Goal: Task Accomplishment & Management: Complete application form

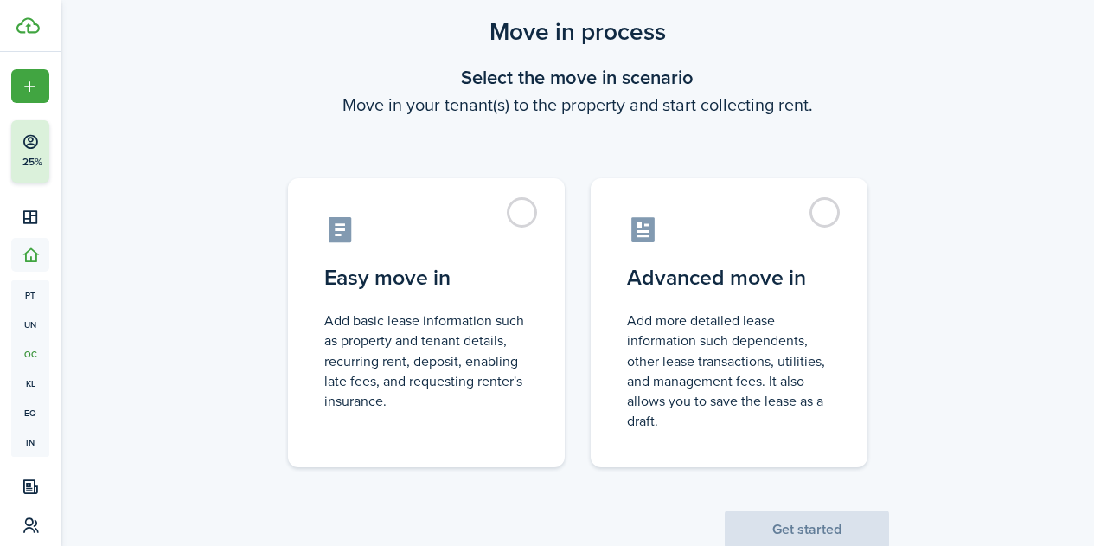
scroll to position [48, 0]
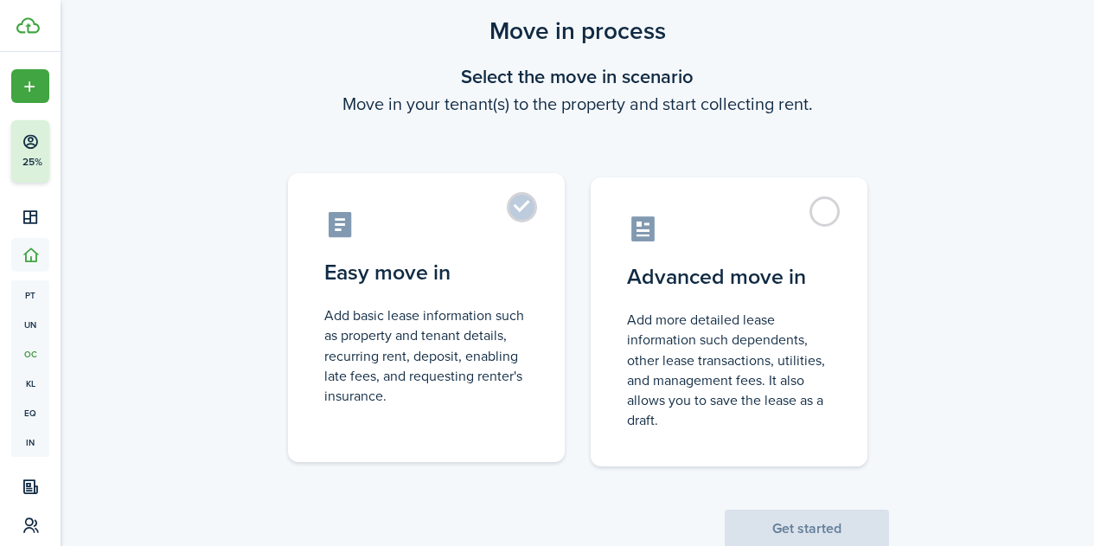
click at [511, 208] on label "Easy move in Add basic lease information such as property and tenant details, r…" at bounding box center [426, 317] width 277 height 289
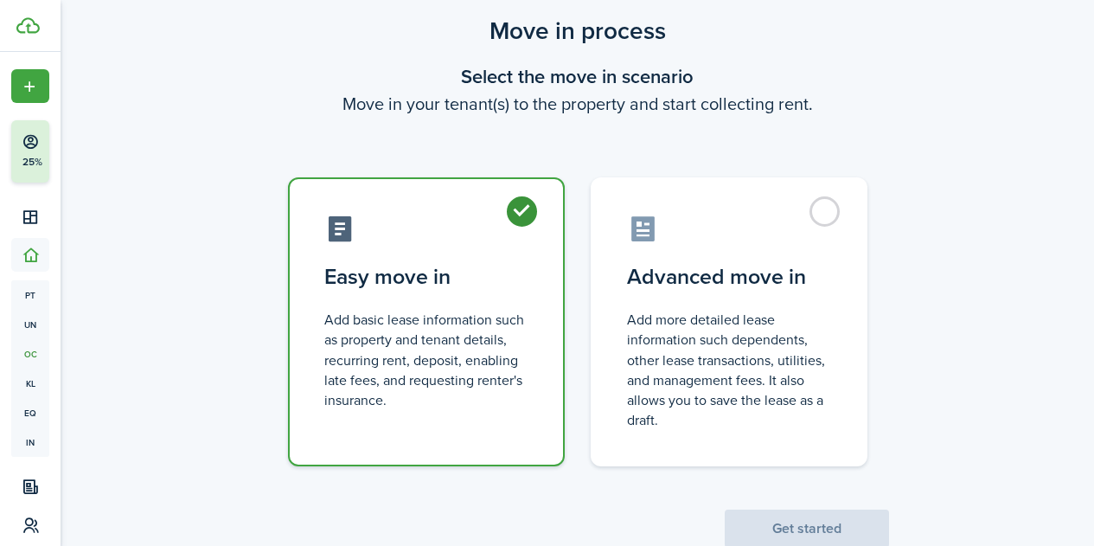
radio input "true"
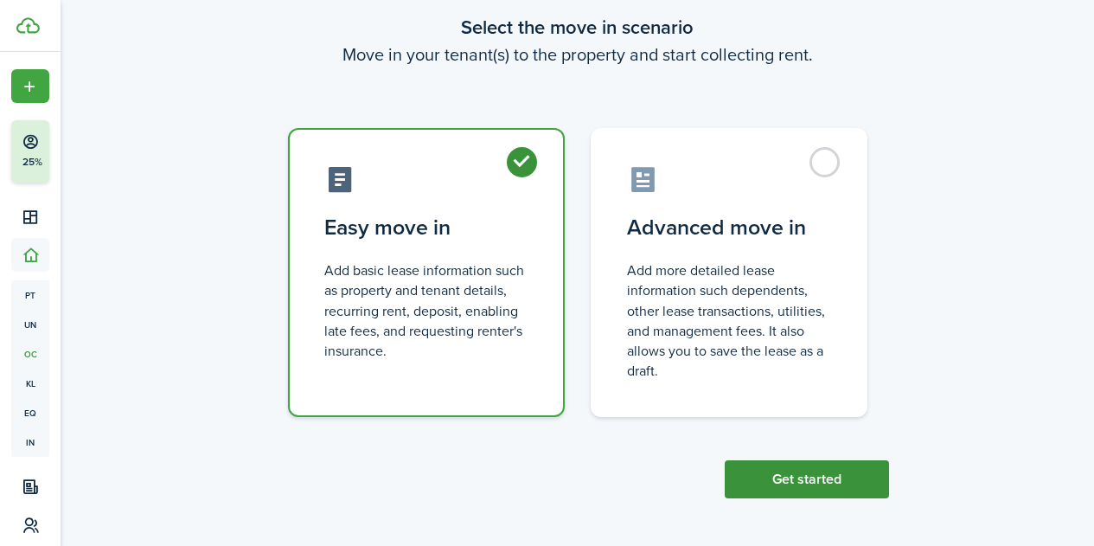
click at [854, 482] on button "Get started" at bounding box center [807, 479] width 164 height 38
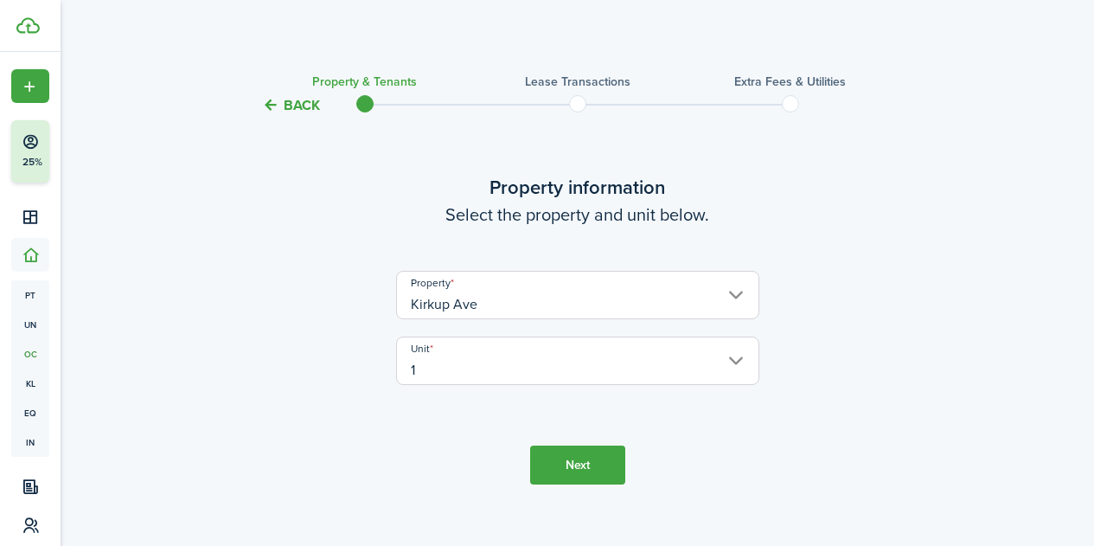
click at [554, 469] on button "Next" at bounding box center [577, 464] width 95 height 39
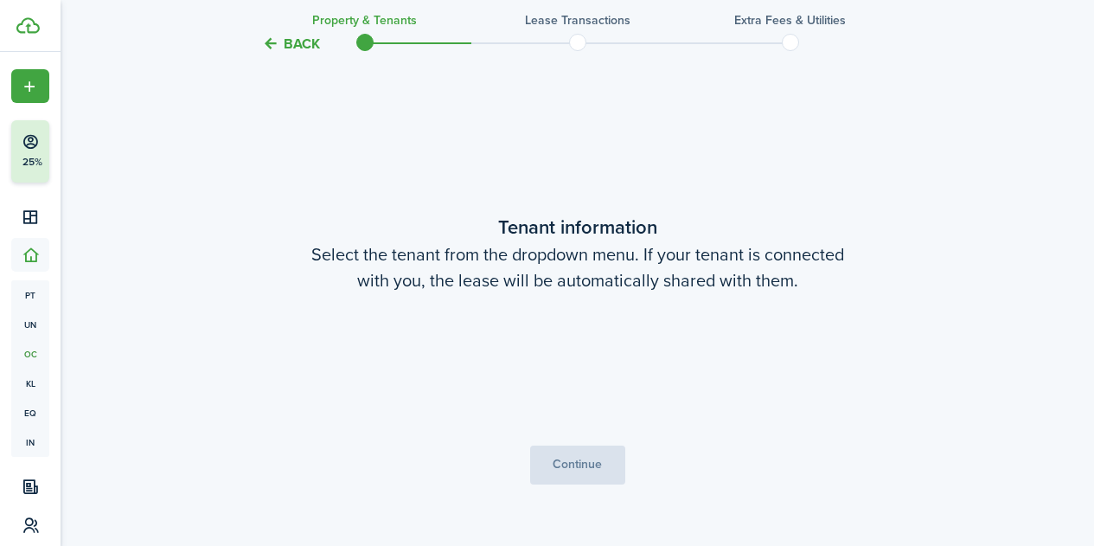
scroll to position [451, 0]
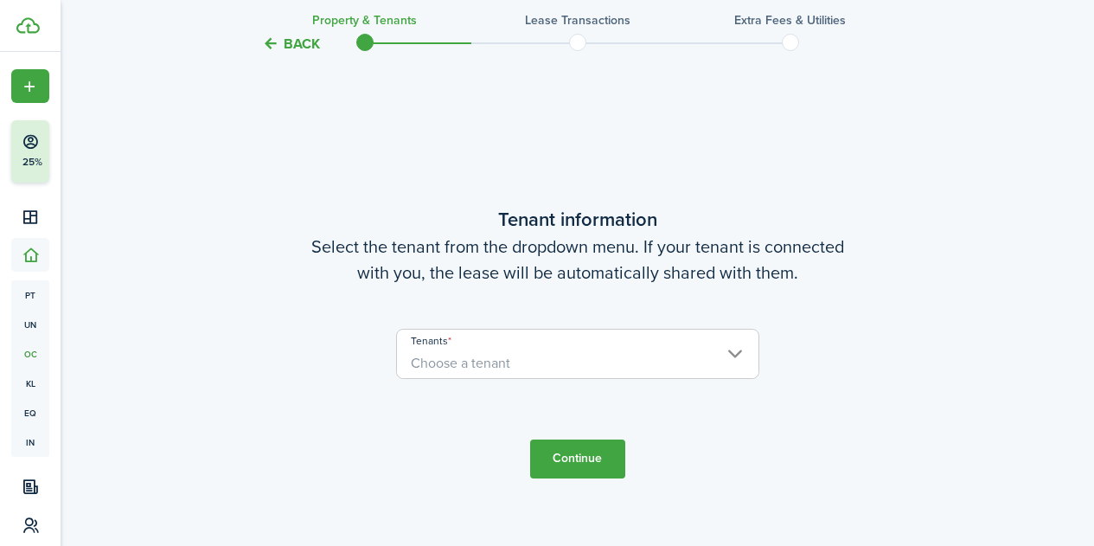
click at [729, 362] on span "Choose a tenant" at bounding box center [578, 363] width 362 height 29
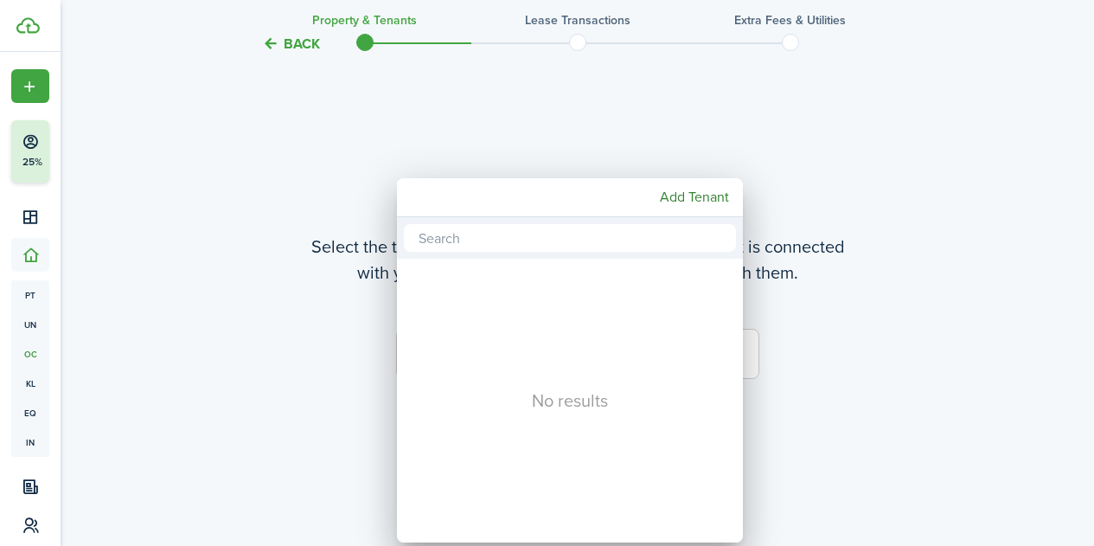
click at [697, 202] on mbsc-button "Add Tenant" at bounding box center [694, 197] width 83 height 31
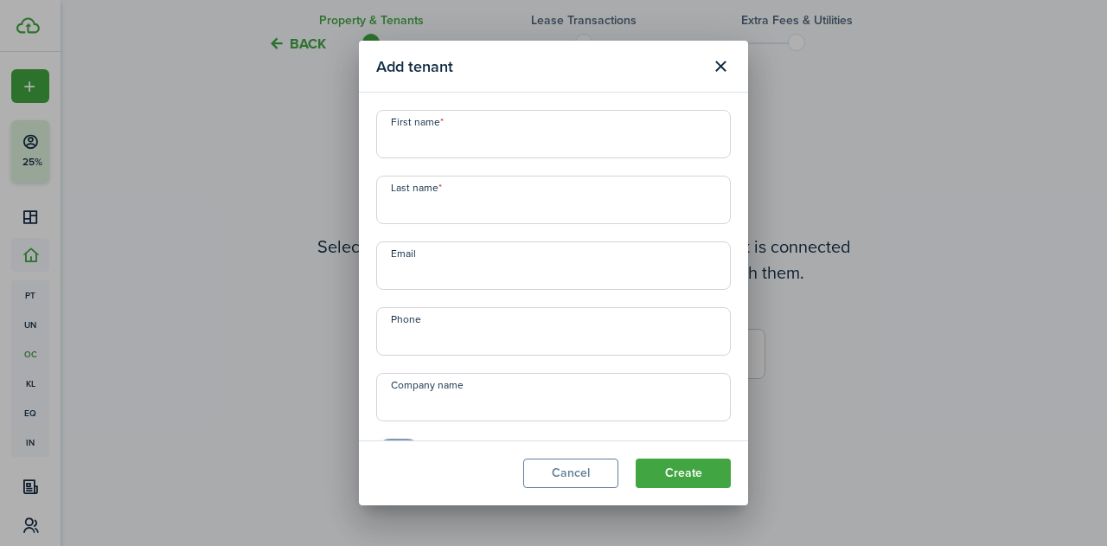
click at [459, 138] on input "First name" at bounding box center [553, 134] width 355 height 48
click at [440, 140] on input "First name" at bounding box center [553, 134] width 355 height 48
type input "[PERSON_NAME]"
click at [412, 217] on input "Last name" at bounding box center [553, 200] width 355 height 48
type input "Love"
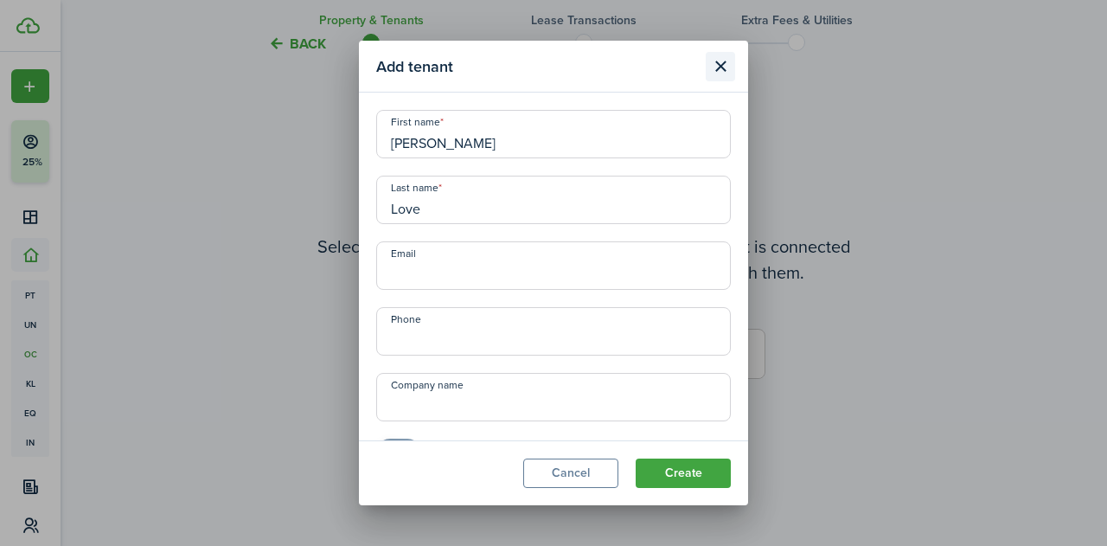
click at [718, 71] on button "Close modal" at bounding box center [720, 66] width 29 height 29
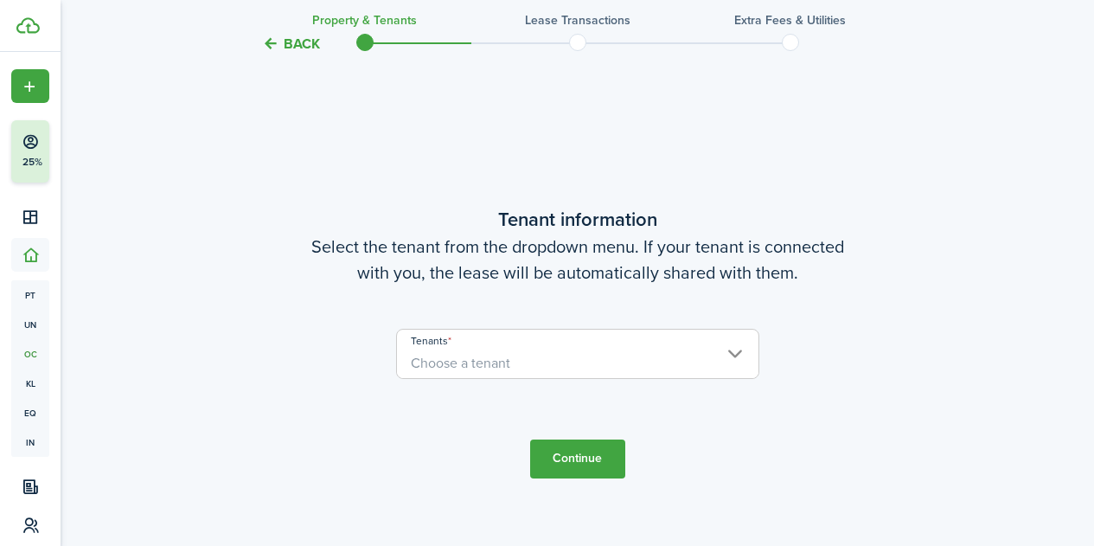
click at [291, 45] on button "Back" at bounding box center [291, 44] width 58 height 18
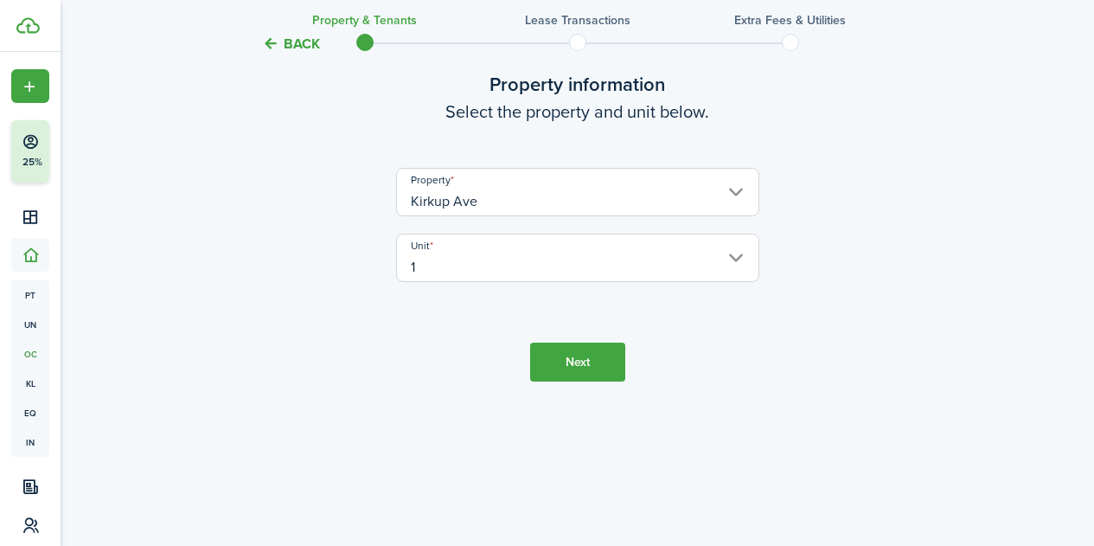
scroll to position [0, 0]
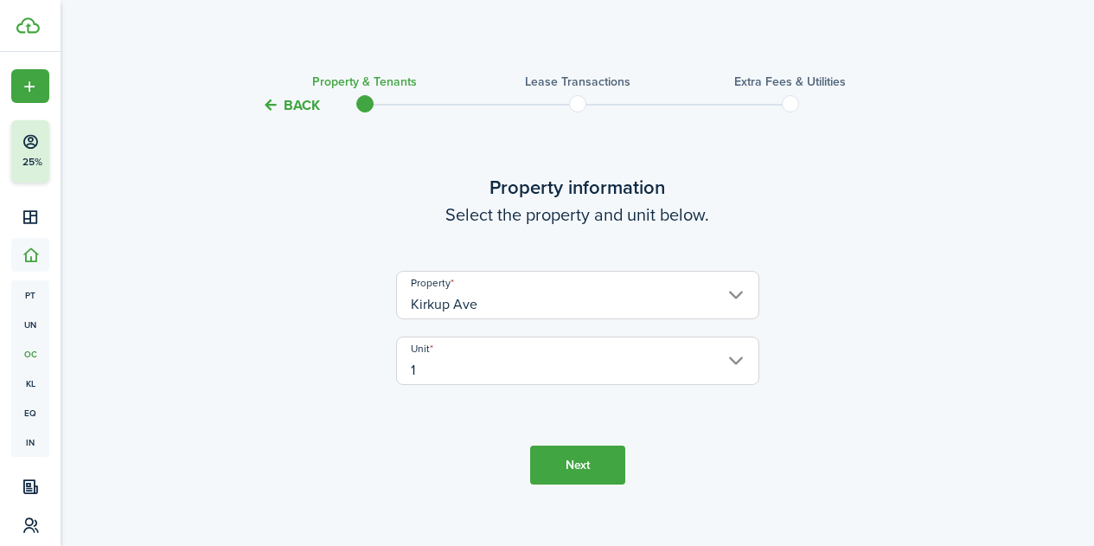
click at [475, 370] on input "1" at bounding box center [577, 360] width 363 height 48
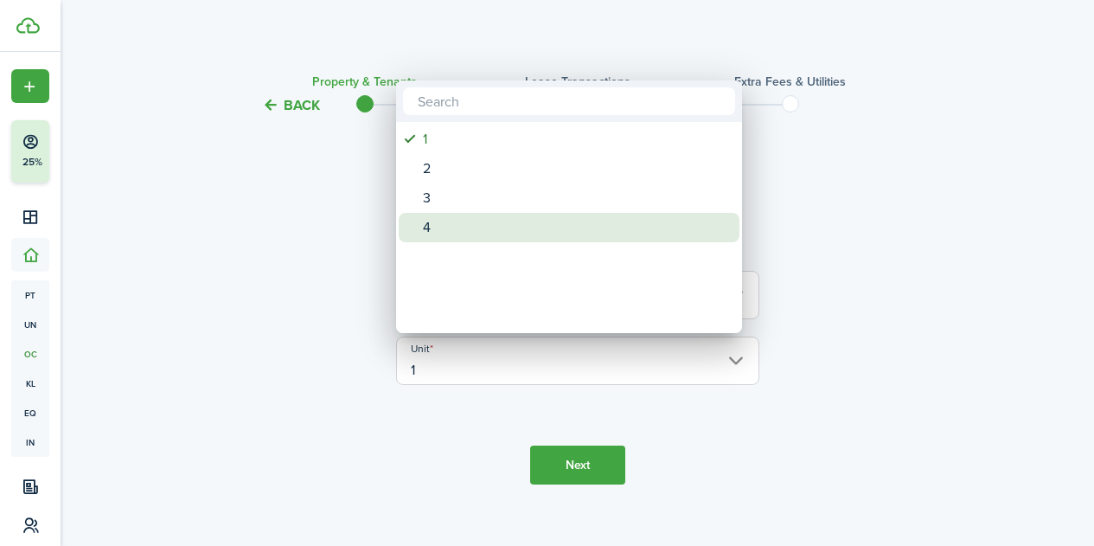
click at [426, 227] on div "4" at bounding box center [576, 227] width 306 height 29
type input "4"
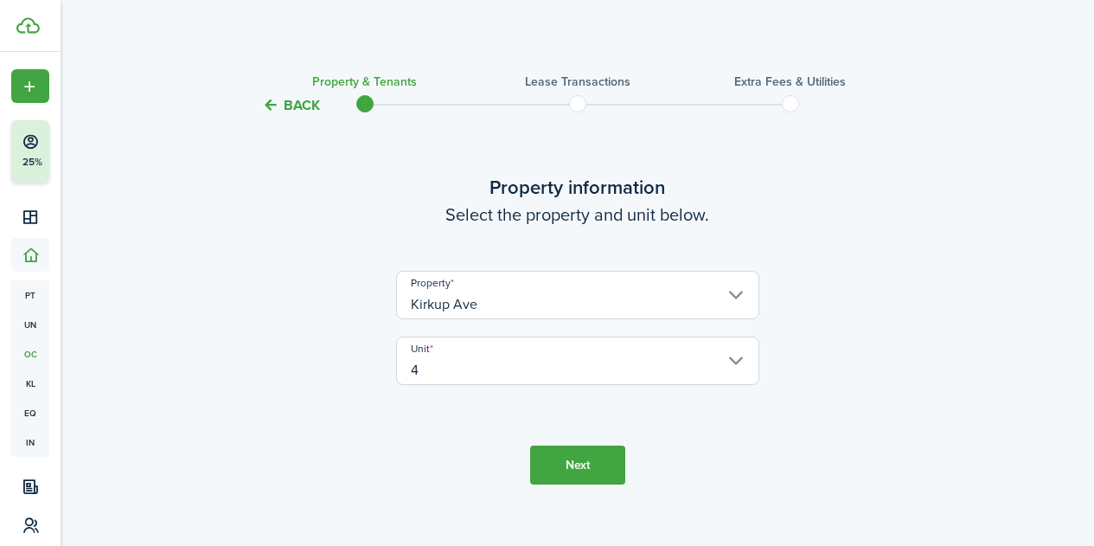
click at [559, 462] on button "Next" at bounding box center [577, 464] width 95 height 39
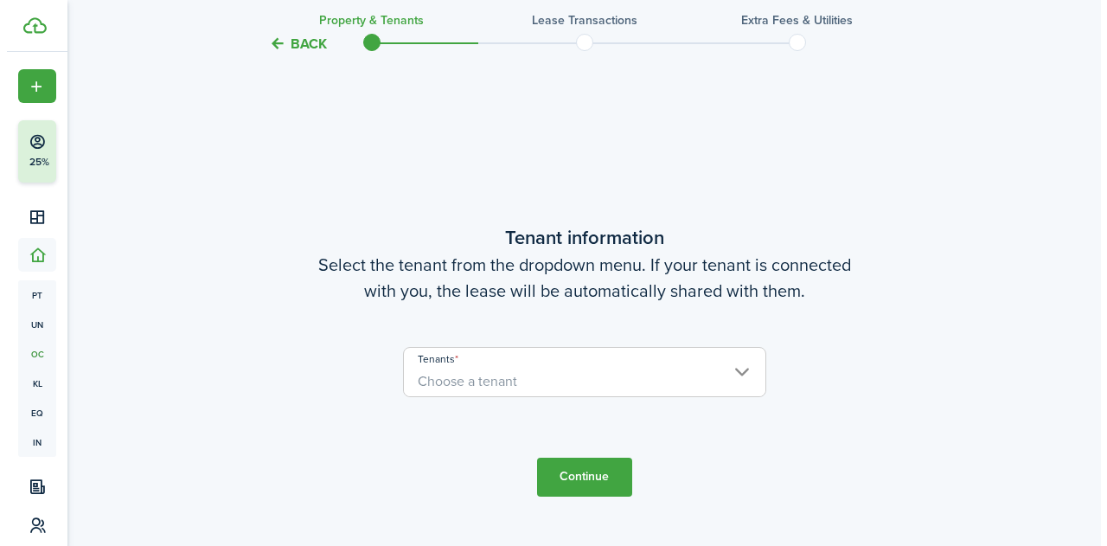
scroll to position [451, 0]
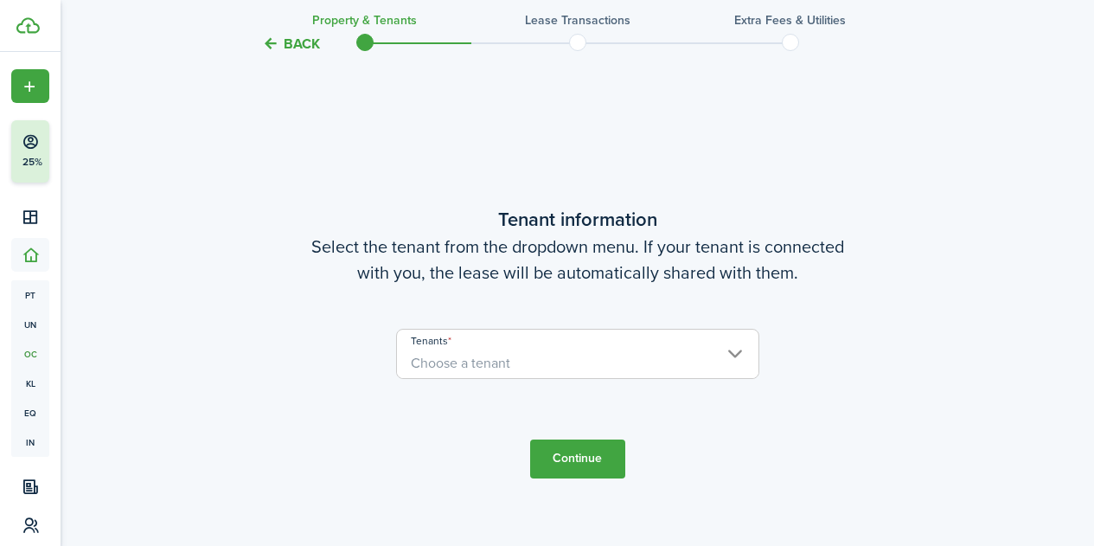
click at [469, 344] on input "Tenants" at bounding box center [578, 340] width 362 height 21
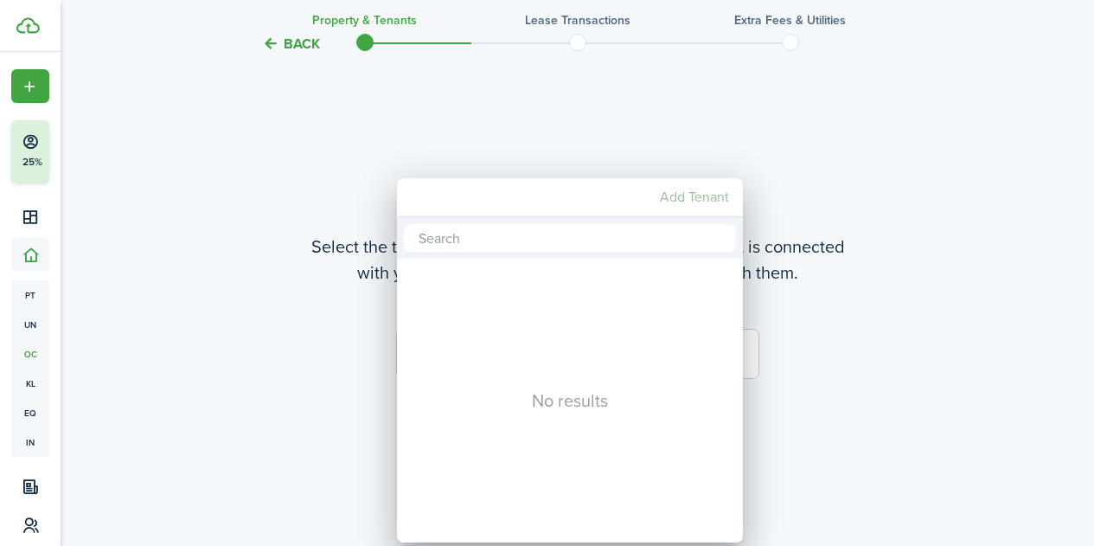
click at [698, 197] on mbsc-button "Add Tenant" at bounding box center [694, 197] width 83 height 31
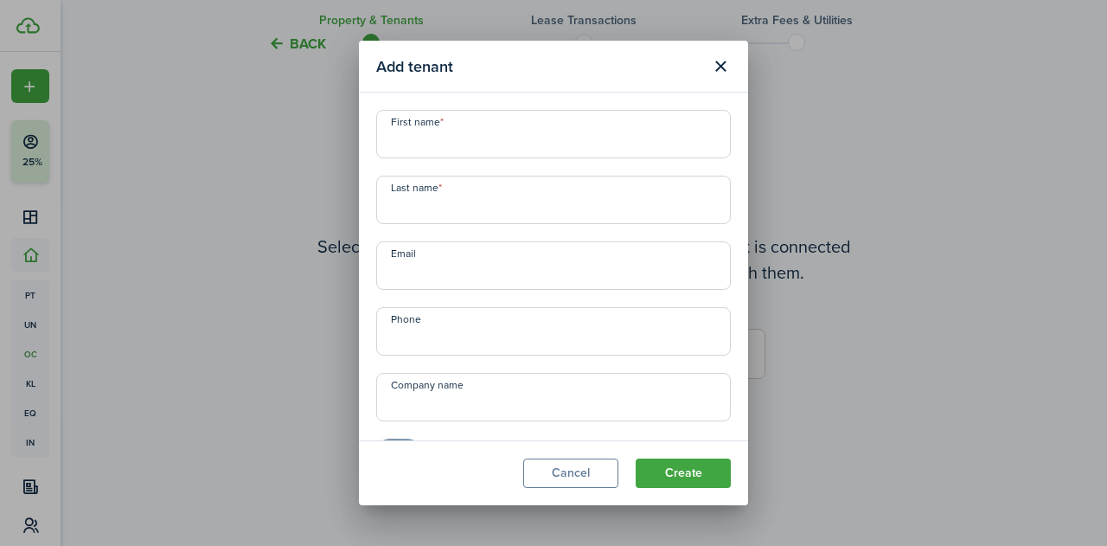
click at [459, 141] on input "First name" at bounding box center [553, 134] width 355 height 48
type input "[PERSON_NAME]"
click at [395, 204] on input "Last name" at bounding box center [553, 200] width 355 height 48
type input "Love"
click at [411, 276] on input "Email" at bounding box center [553, 265] width 355 height 48
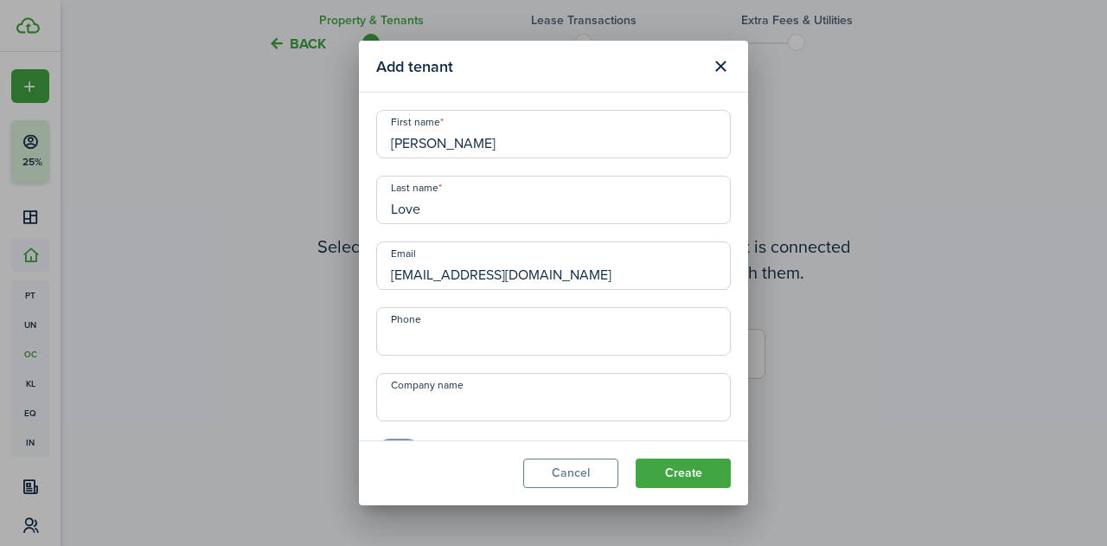
type input "[EMAIL_ADDRESS][DOMAIN_NAME]"
click at [419, 342] on input "+1" at bounding box center [553, 331] width 355 height 48
paste input "[PHONE_NUMBER]"
type input "[PHONE_NUMBER]"
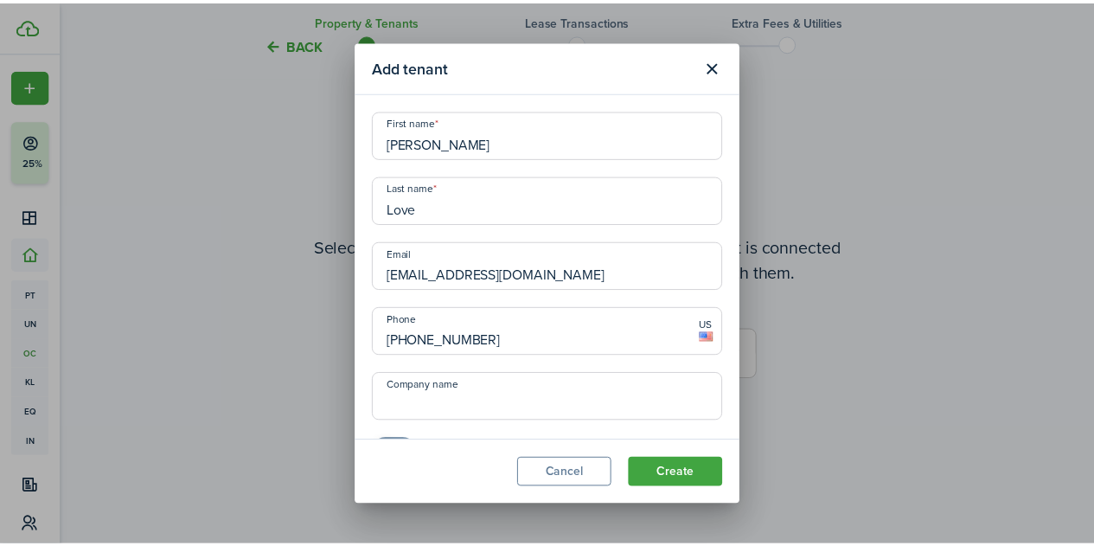
scroll to position [43, 0]
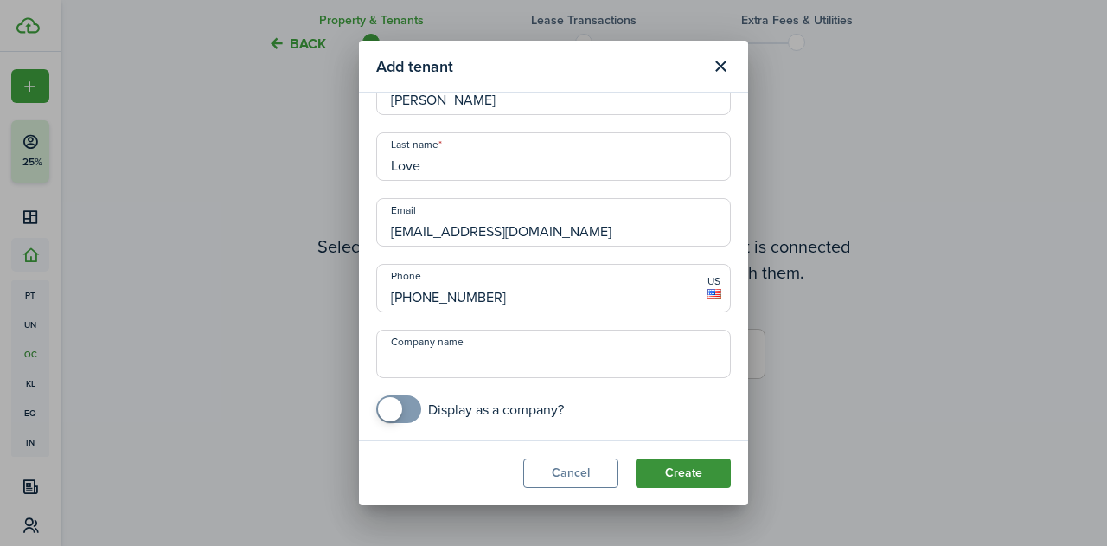
click at [678, 474] on button "Create" at bounding box center [683, 472] width 95 height 29
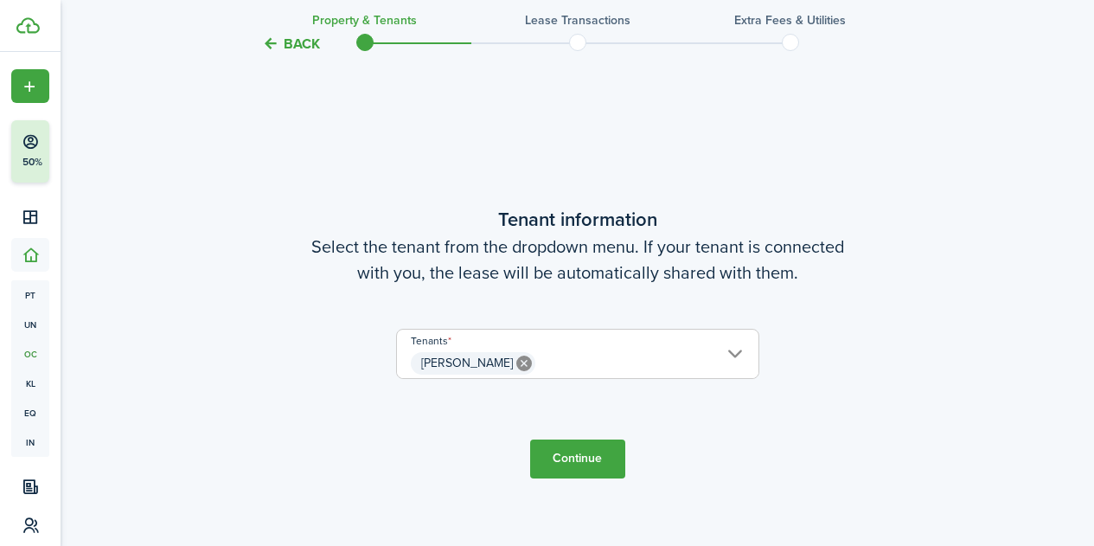
click at [592, 458] on button "Continue" at bounding box center [577, 458] width 95 height 39
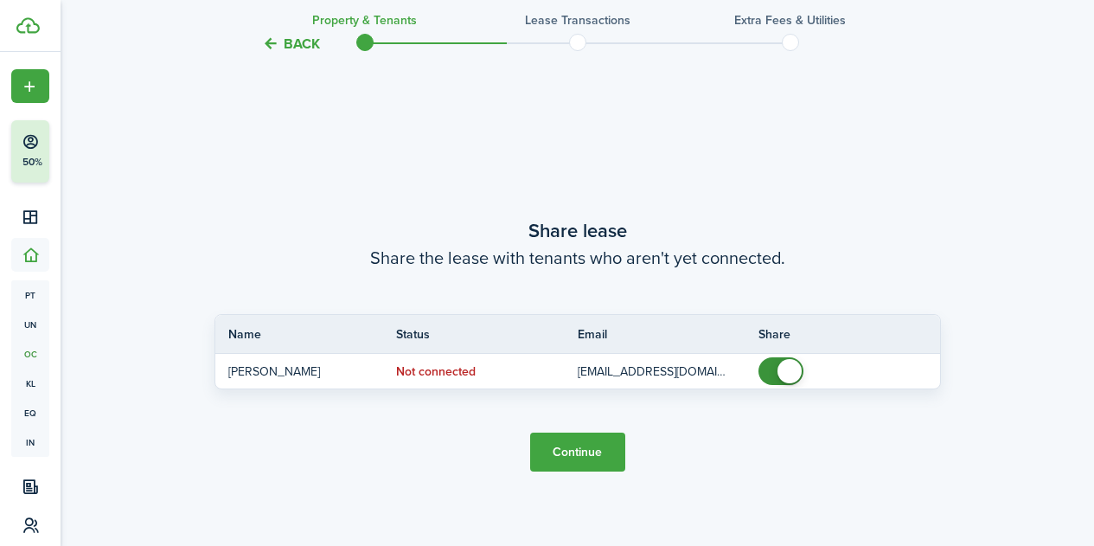
scroll to position [996, 0]
click at [585, 449] on button "Continue" at bounding box center [577, 449] width 95 height 39
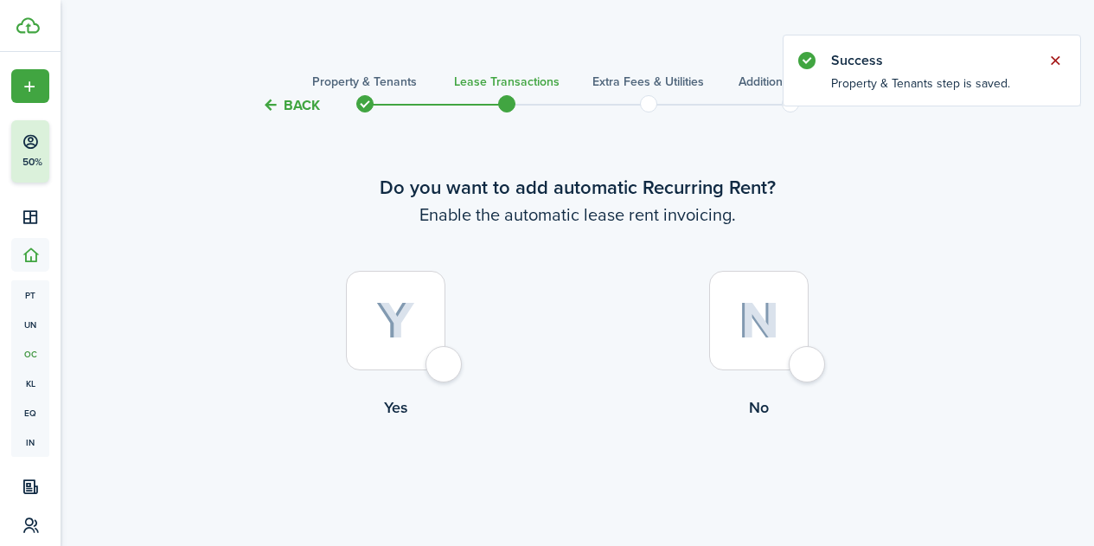
click at [1055, 68] on button "Close notify" at bounding box center [1055, 60] width 24 height 24
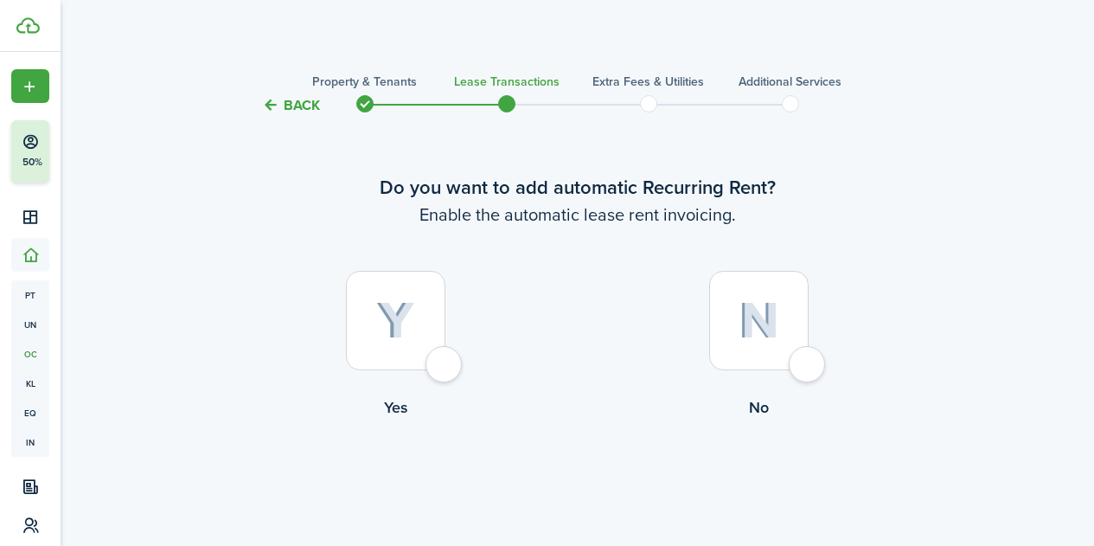
click at [445, 370] on div at bounding box center [395, 320] width 99 height 99
radio input "true"
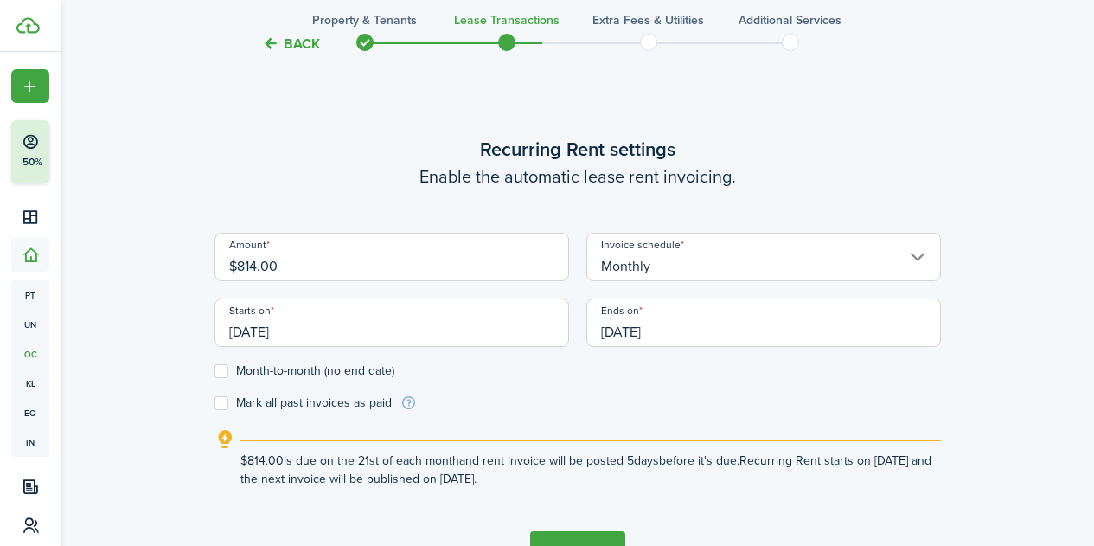
scroll to position [476, 0]
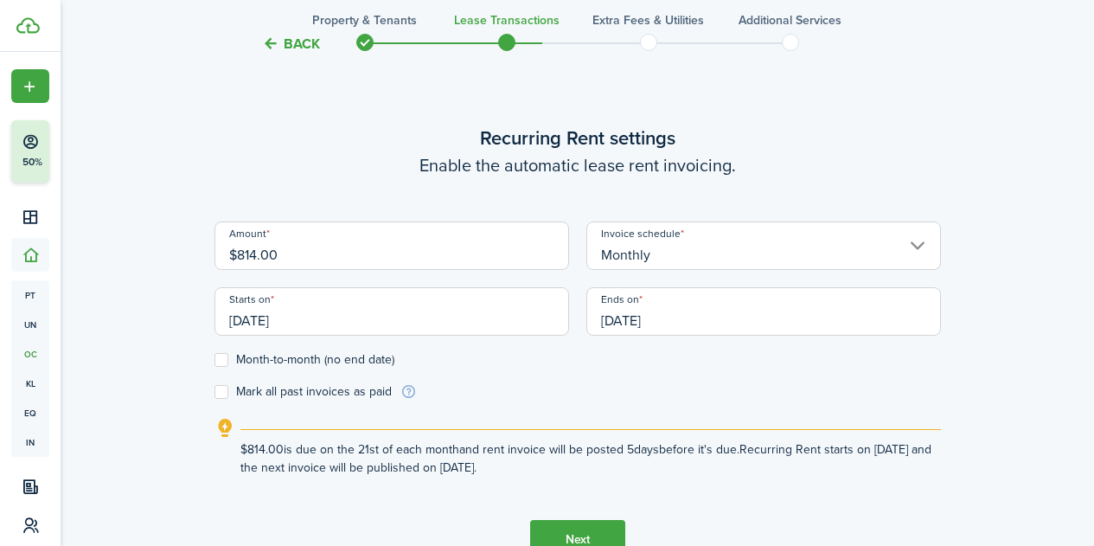
click at [222, 362] on label "Month-to-month (no end date)" at bounding box center [304, 360] width 180 height 14
click at [214, 361] on input "Month-to-month (no end date)" at bounding box center [214, 360] width 1 height 1
checkbox input "true"
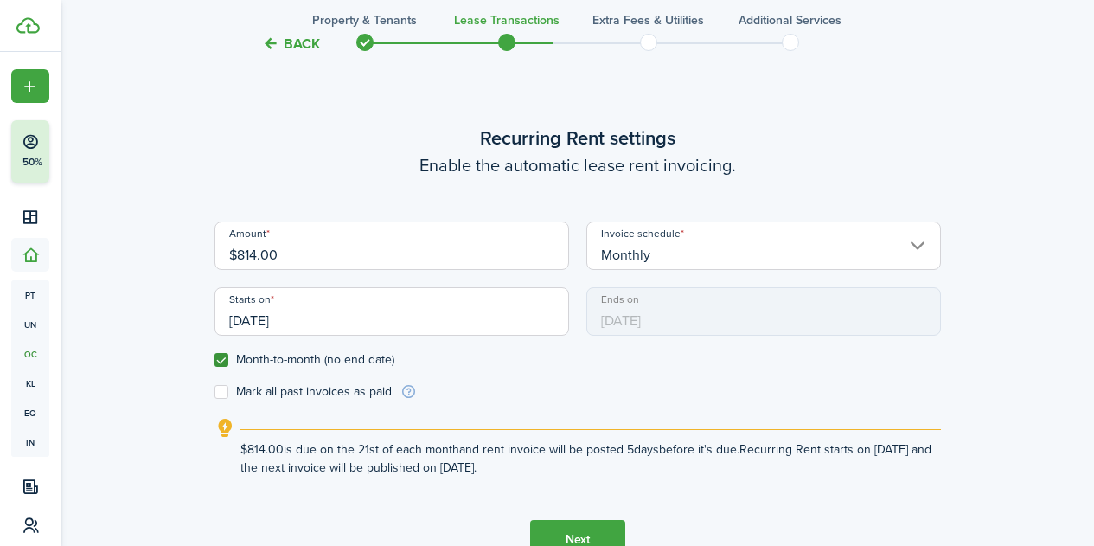
click at [385, 323] on input "[DATE]" at bounding box center [391, 311] width 355 height 48
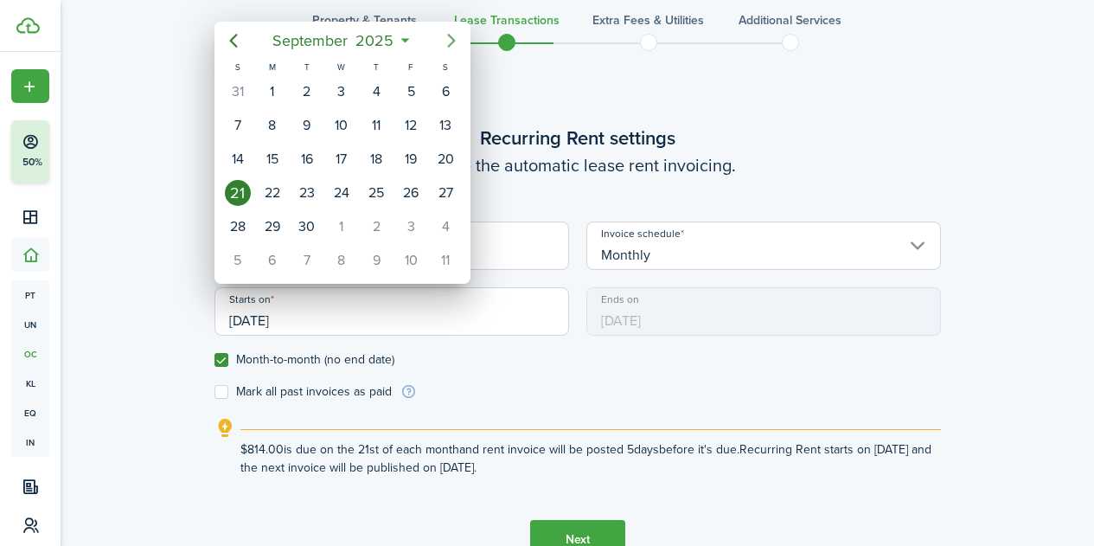
click at [446, 37] on icon "Next page" at bounding box center [451, 40] width 21 height 21
click at [339, 99] on div "1" at bounding box center [342, 92] width 26 height 26
type input "[DATE]"
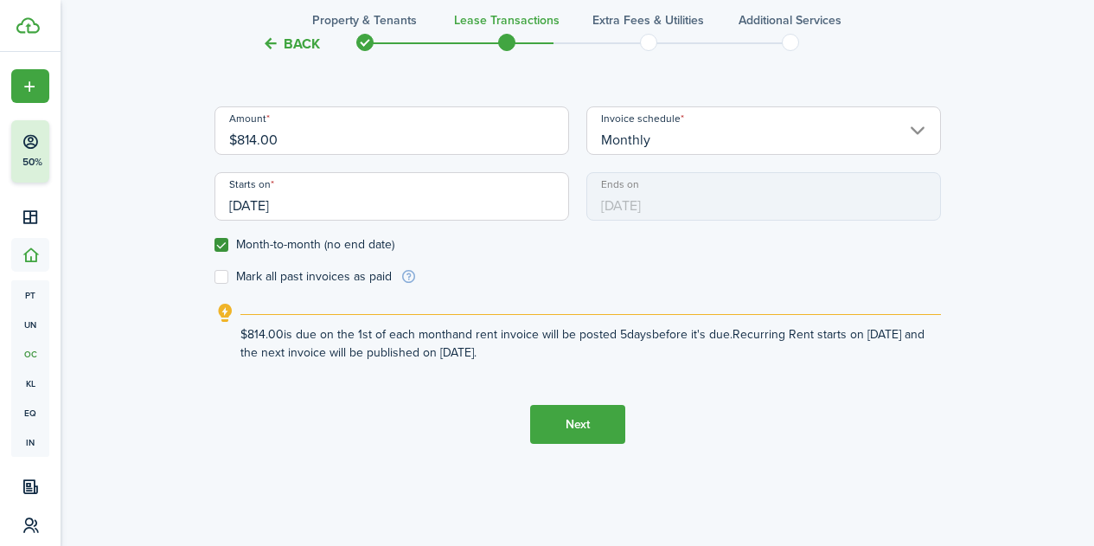
scroll to position [592, 0]
click at [577, 435] on button "Next" at bounding box center [577, 423] width 95 height 39
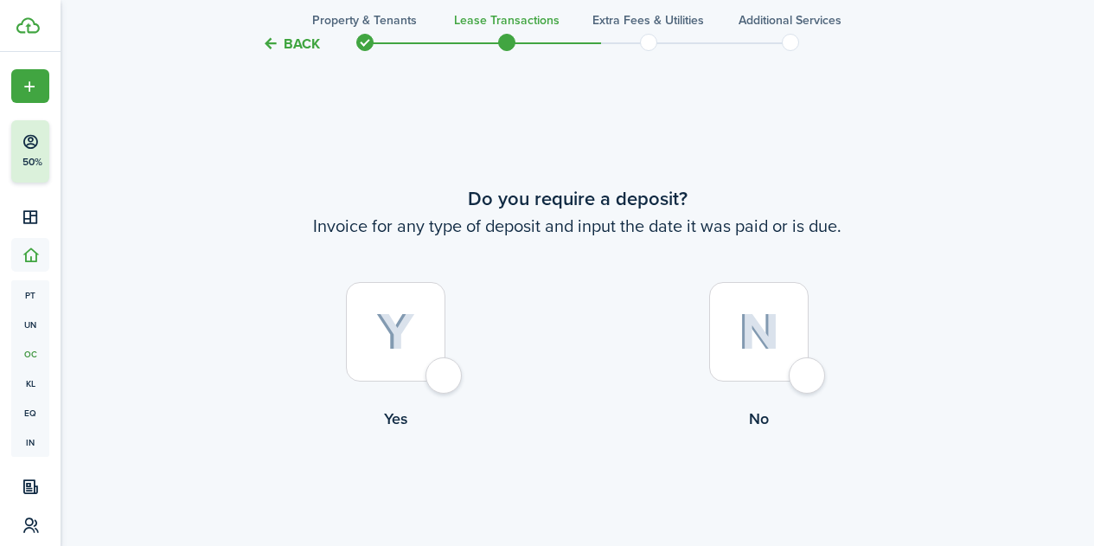
scroll to position [1021, 0]
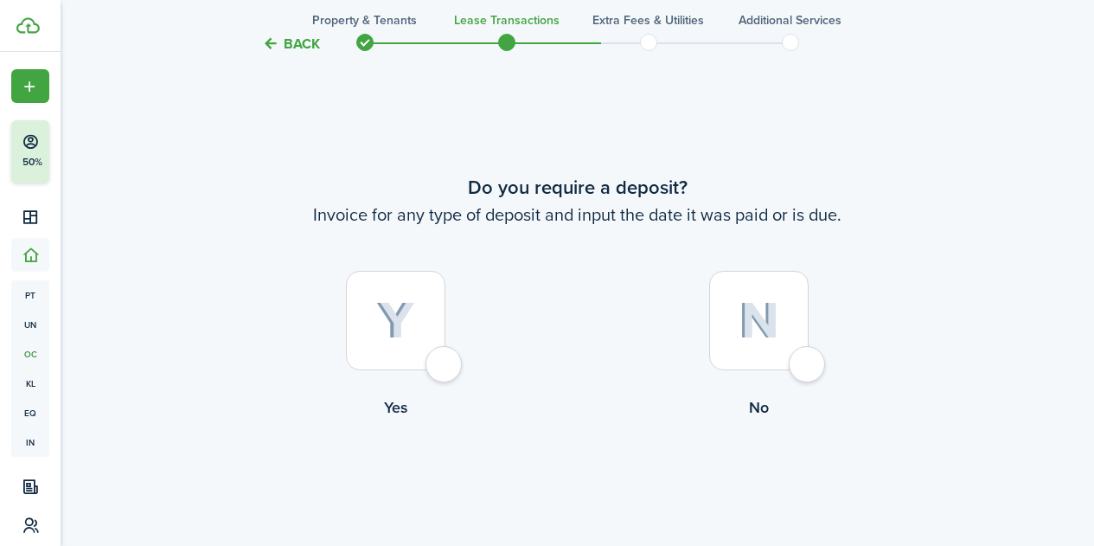
click at [445, 370] on div at bounding box center [395, 320] width 99 height 99
radio input "true"
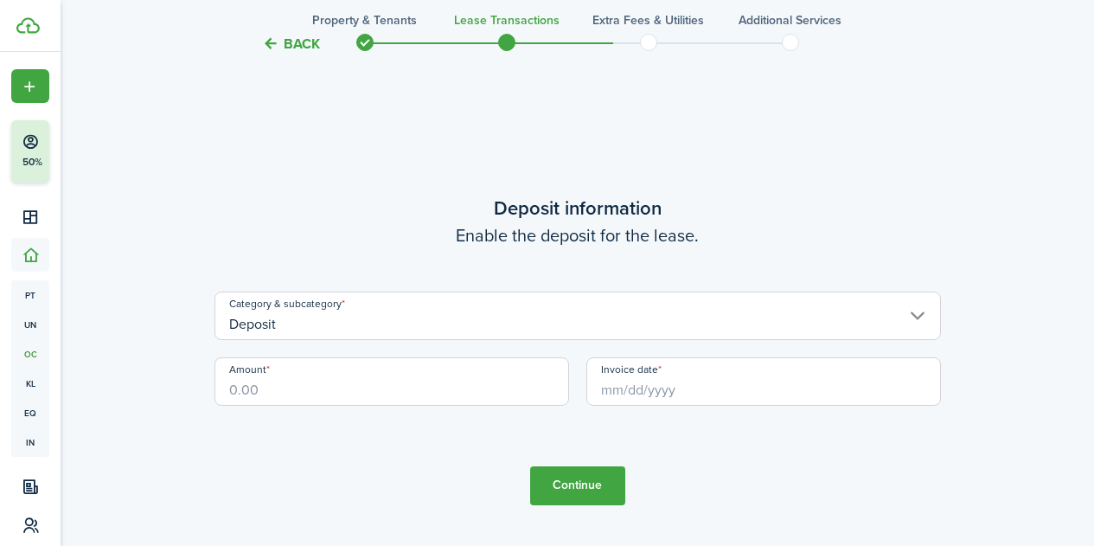
scroll to position [1567, 0]
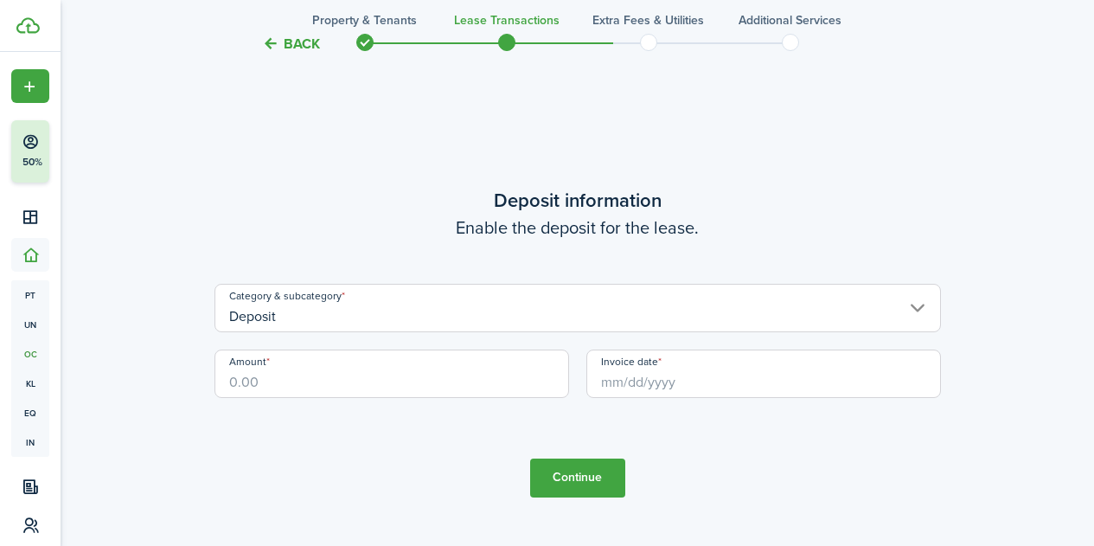
click at [348, 322] on input "Deposit" at bounding box center [577, 308] width 726 height 48
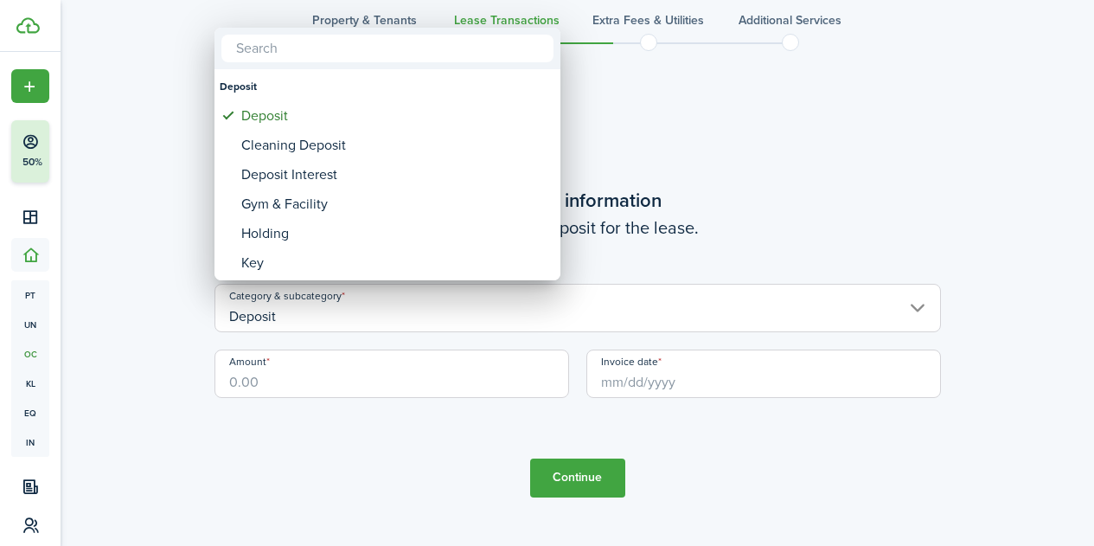
click at [334, 386] on div at bounding box center [547, 273] width 1371 height 822
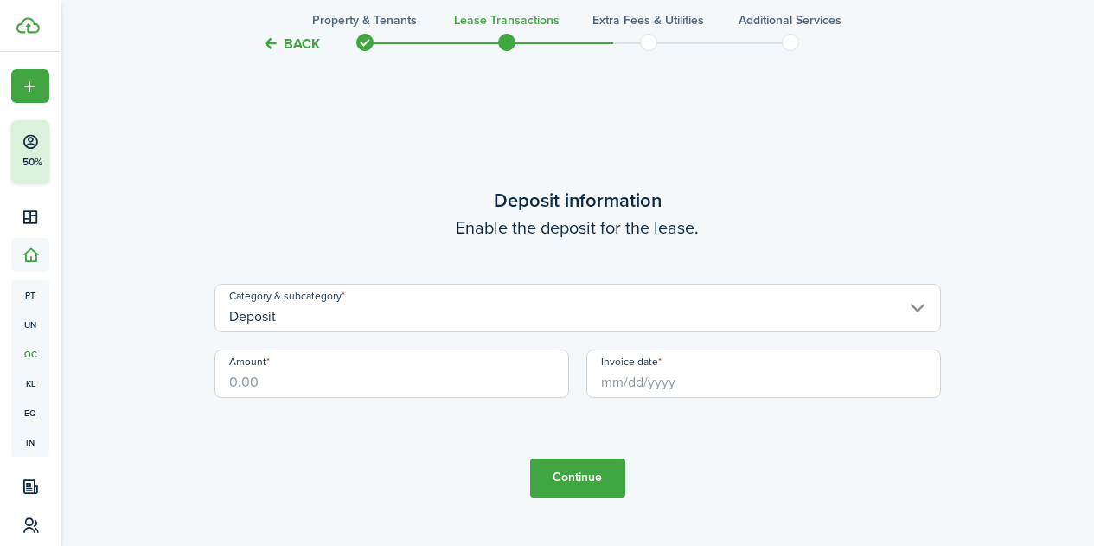
click at [273, 386] on input "Amount" at bounding box center [391, 373] width 355 height 48
click at [737, 386] on input "Invoice date" at bounding box center [763, 373] width 355 height 48
type input "$350.00"
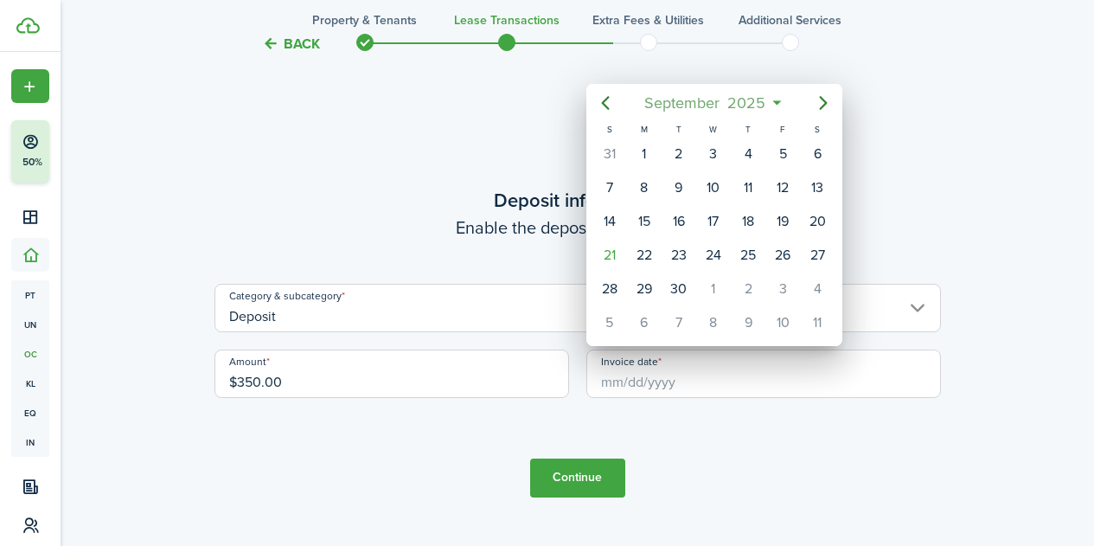
click at [754, 102] on span "2025" at bounding box center [747, 102] width 46 height 31
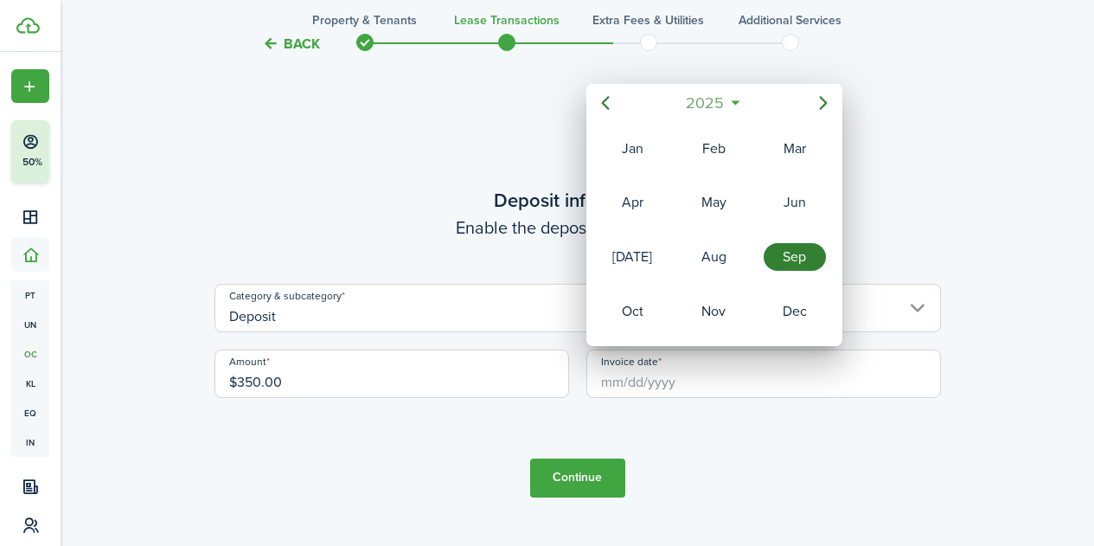
click at [727, 103] on mbsc-button "2025" at bounding box center [705, 102] width 60 height 31
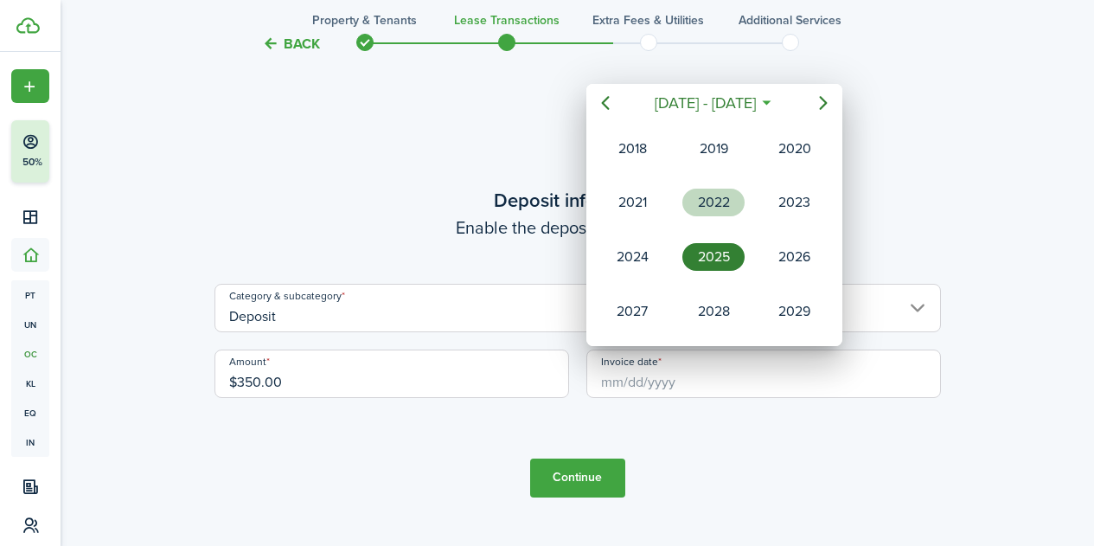
click at [707, 208] on div "2022" at bounding box center [713, 203] width 62 height 28
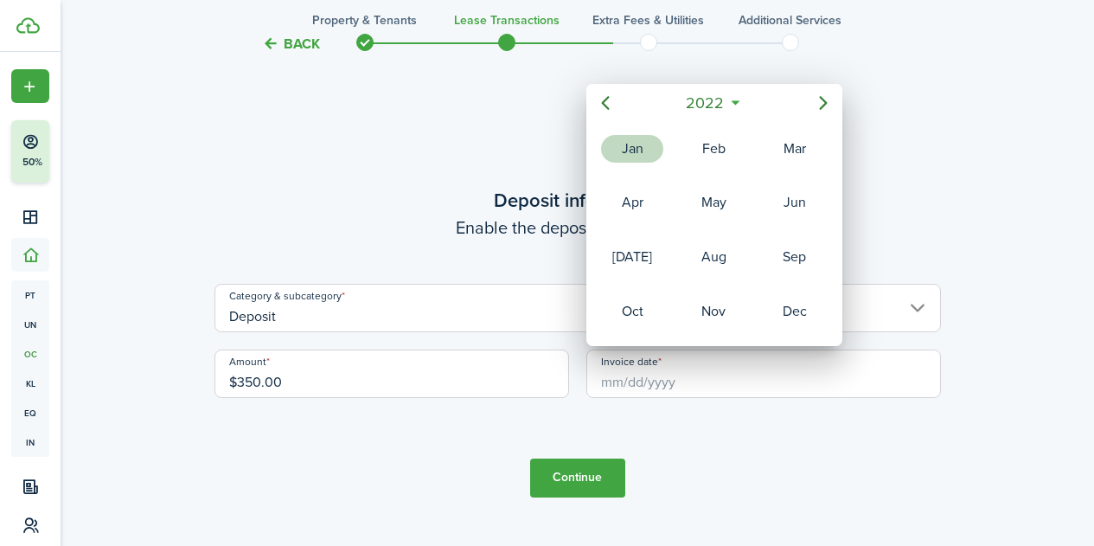
click at [646, 154] on div "Jan" at bounding box center [632, 149] width 62 height 28
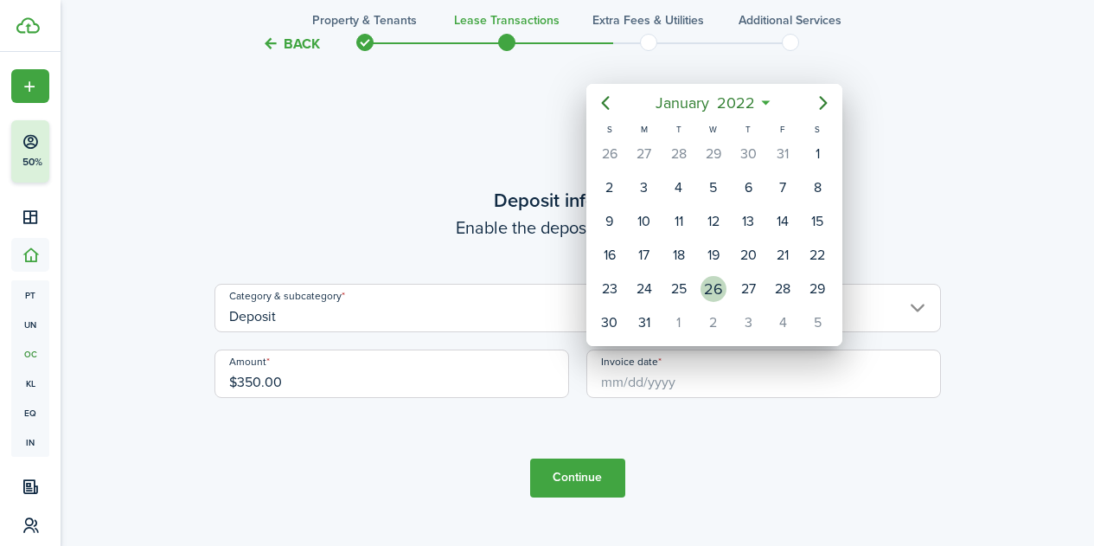
click at [711, 285] on div "26" at bounding box center [714, 289] width 26 height 26
type input "[DATE]"
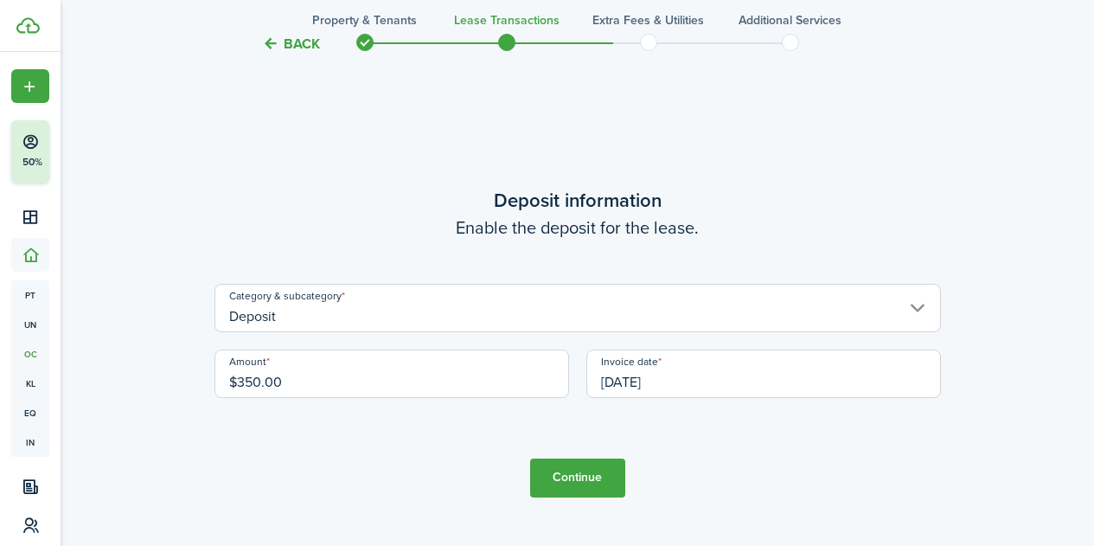
click at [595, 479] on button "Continue" at bounding box center [577, 477] width 95 height 39
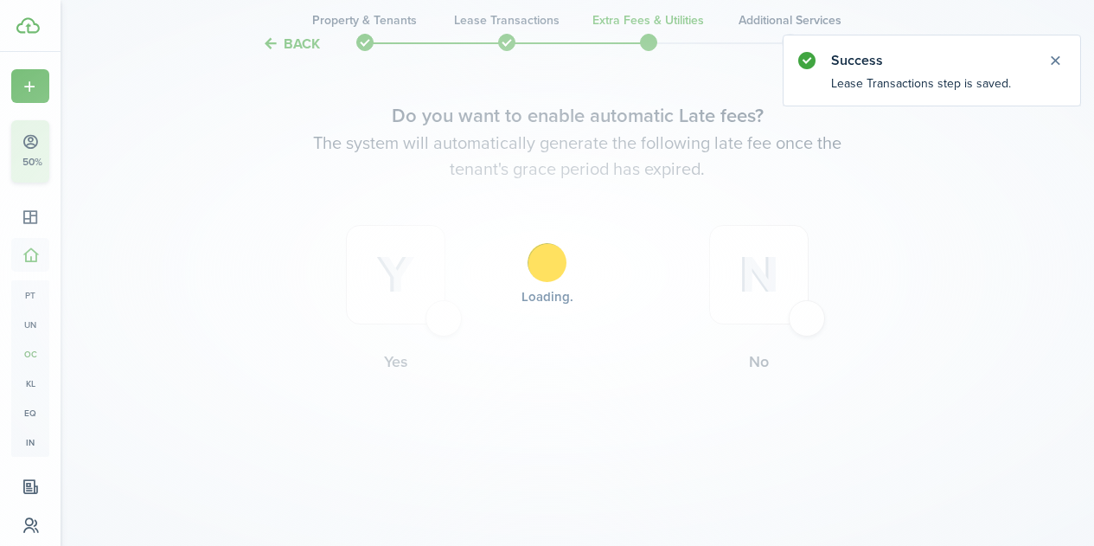
scroll to position [0, 0]
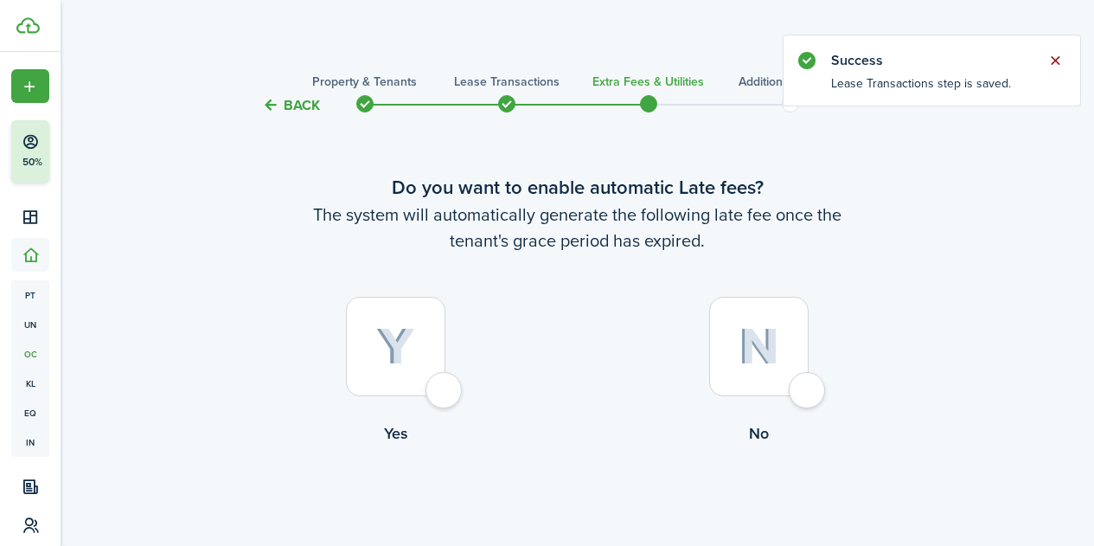
click at [1057, 61] on button "Close notify" at bounding box center [1055, 60] width 24 height 24
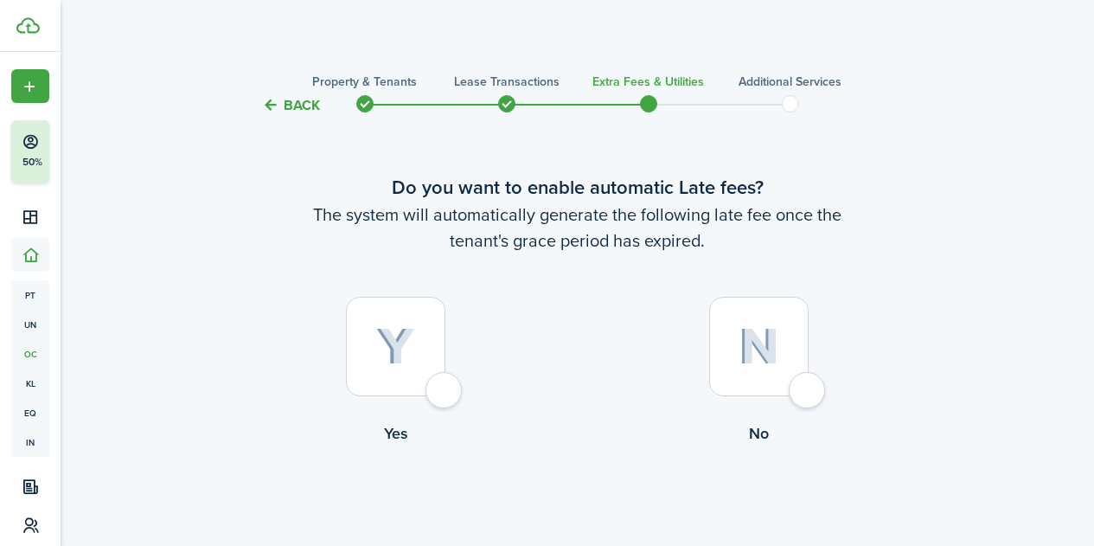
click at [445, 396] on div at bounding box center [395, 346] width 99 height 99
radio input "true"
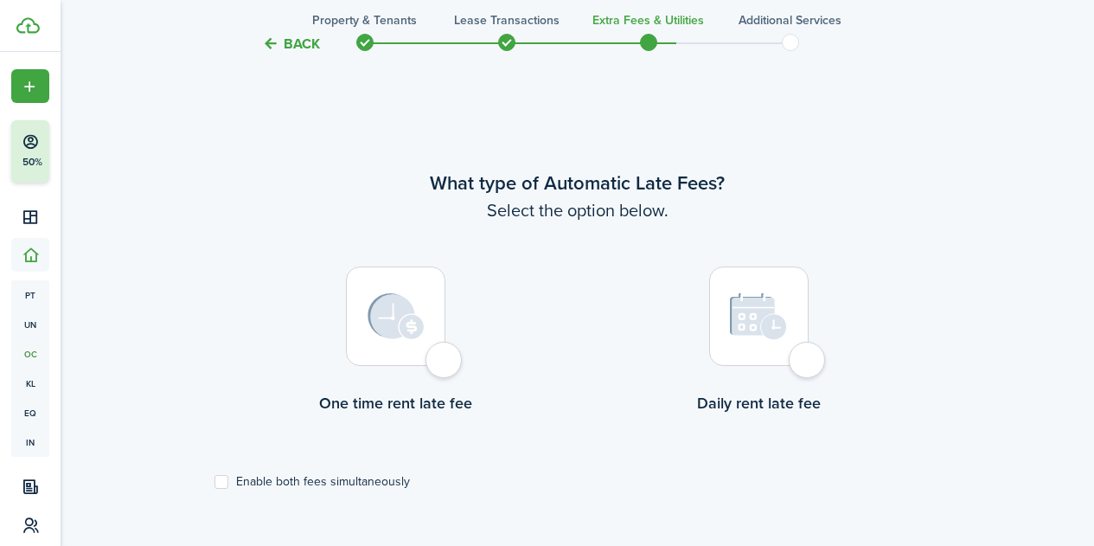
scroll to position [502, 0]
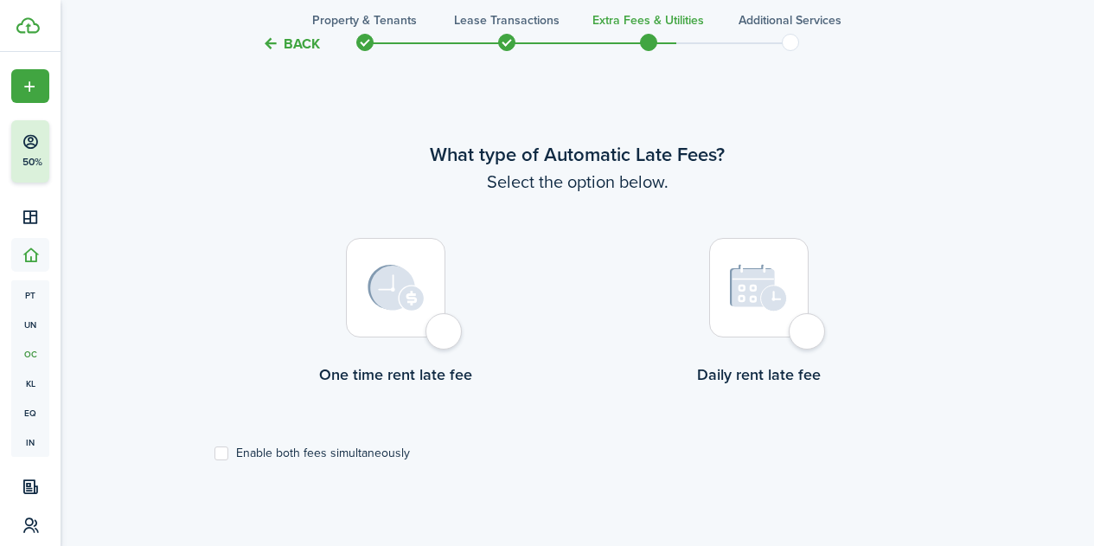
click at [442, 335] on div at bounding box center [395, 287] width 99 height 99
radio input "true"
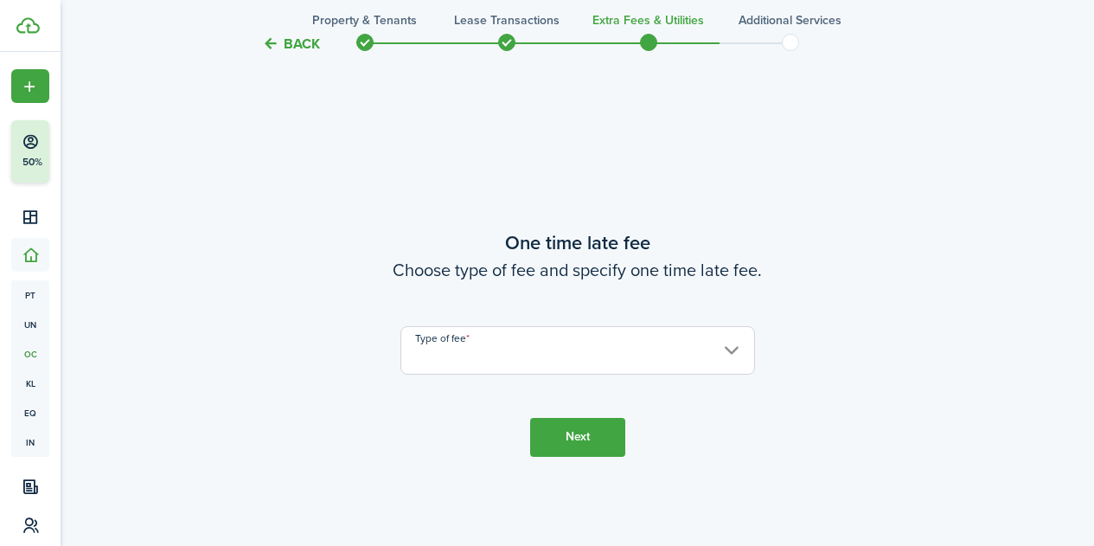
scroll to position [1047, 0]
click at [535, 369] on input "Type of fee" at bounding box center [577, 349] width 355 height 48
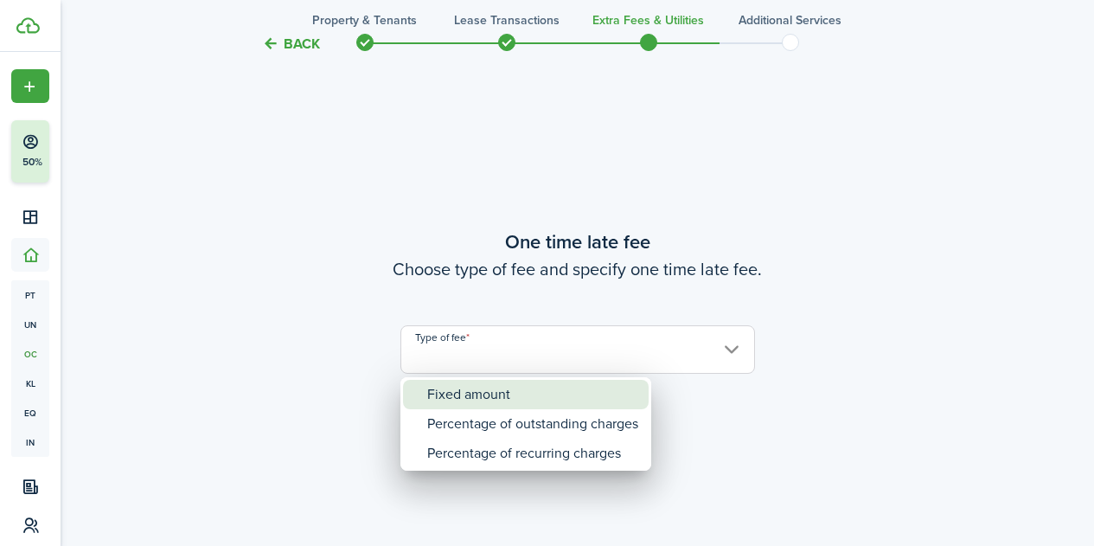
click at [481, 389] on div "Fixed amount" at bounding box center [532, 394] width 211 height 29
type input "Fixed amount"
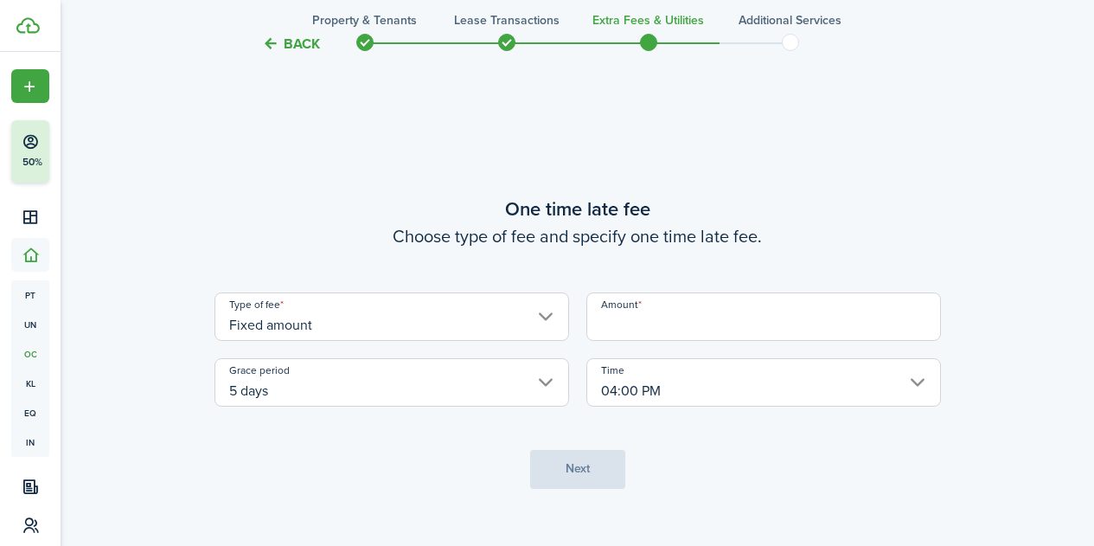
click at [669, 323] on input "Amount" at bounding box center [763, 316] width 355 height 48
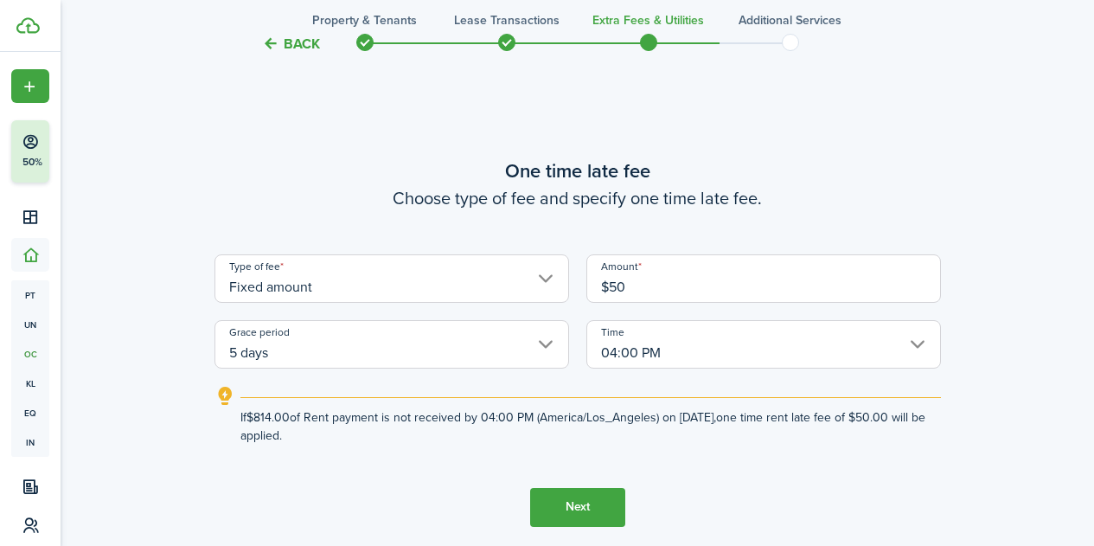
type input "$50.00"
click at [587, 519] on button "Next" at bounding box center [577, 507] width 95 height 39
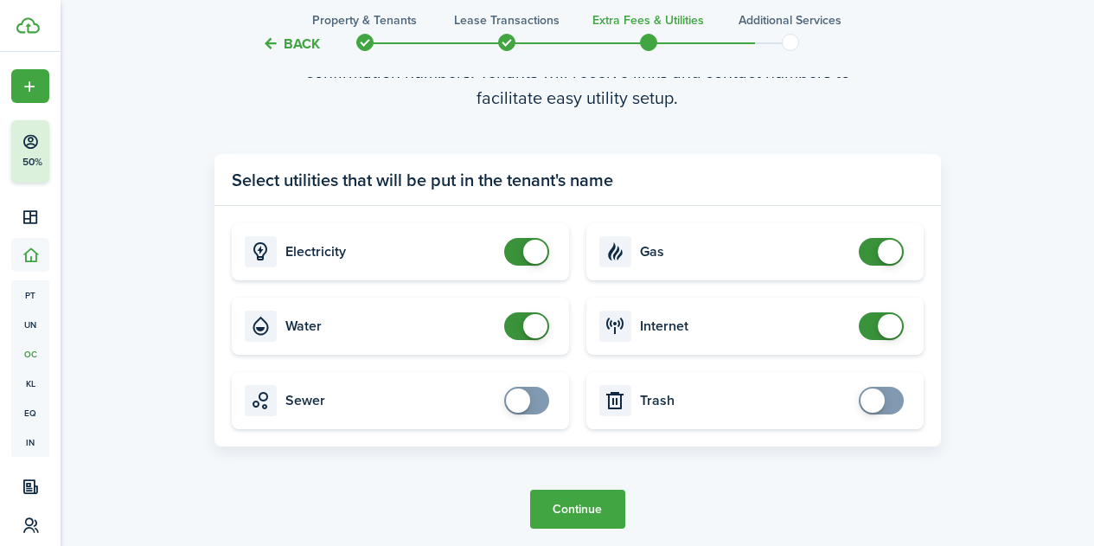
scroll to position [1692, 0]
click at [583, 509] on button "Continue" at bounding box center [577, 508] width 95 height 39
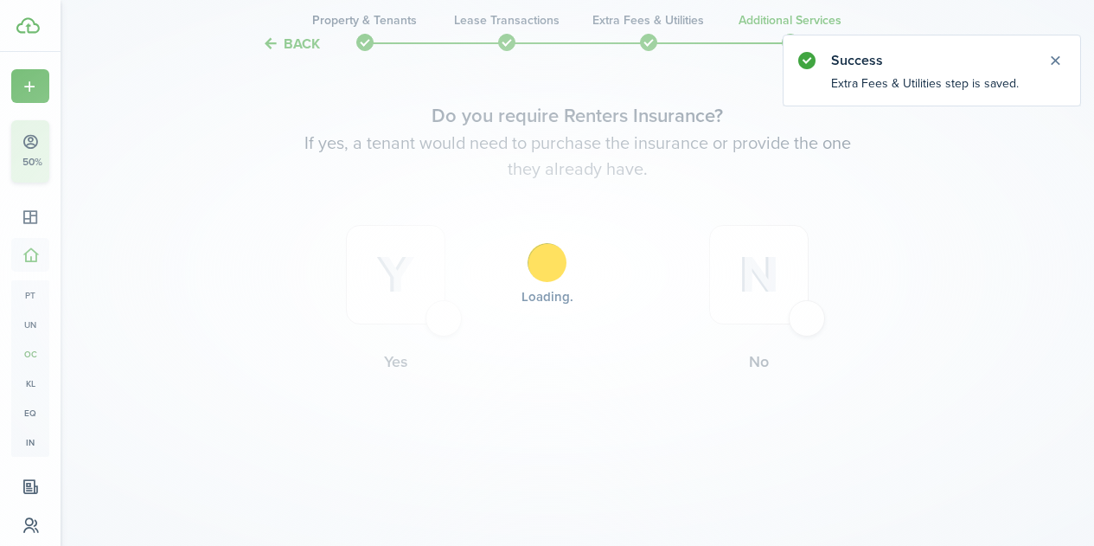
scroll to position [0, 0]
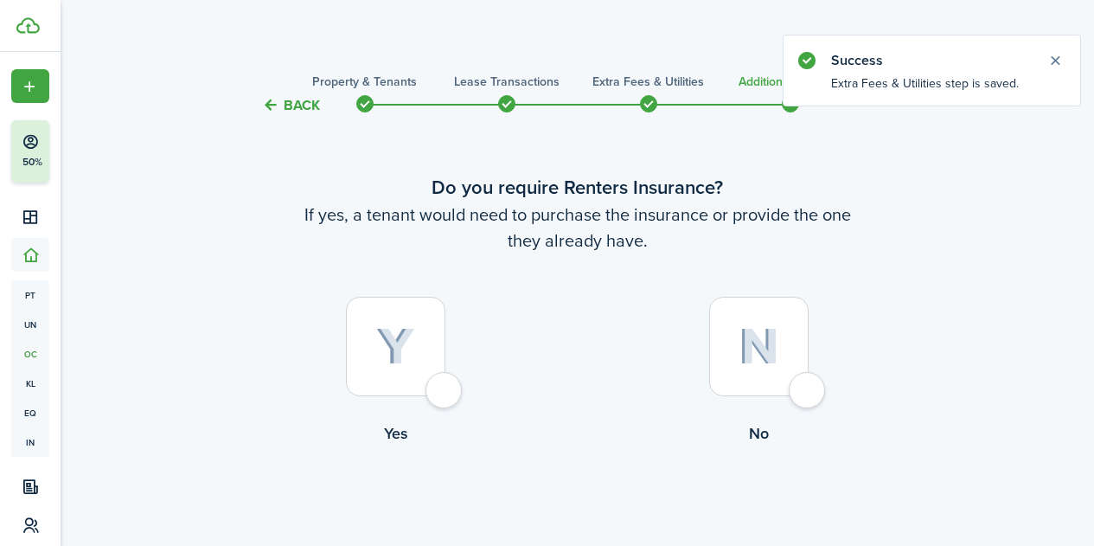
click at [648, 103] on span at bounding box center [649, 104] width 26 height 26
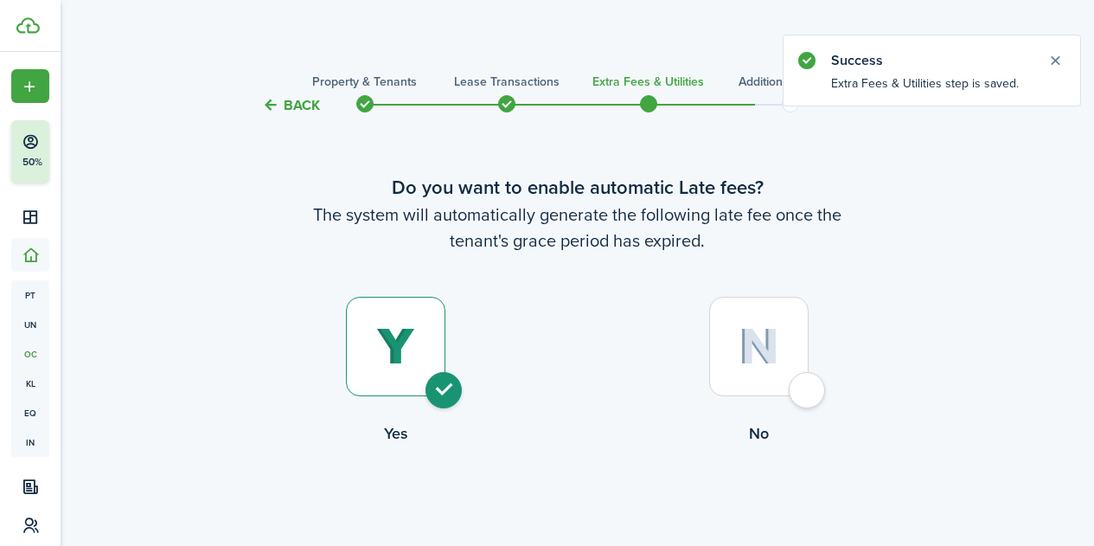
scroll to position [1593, 0]
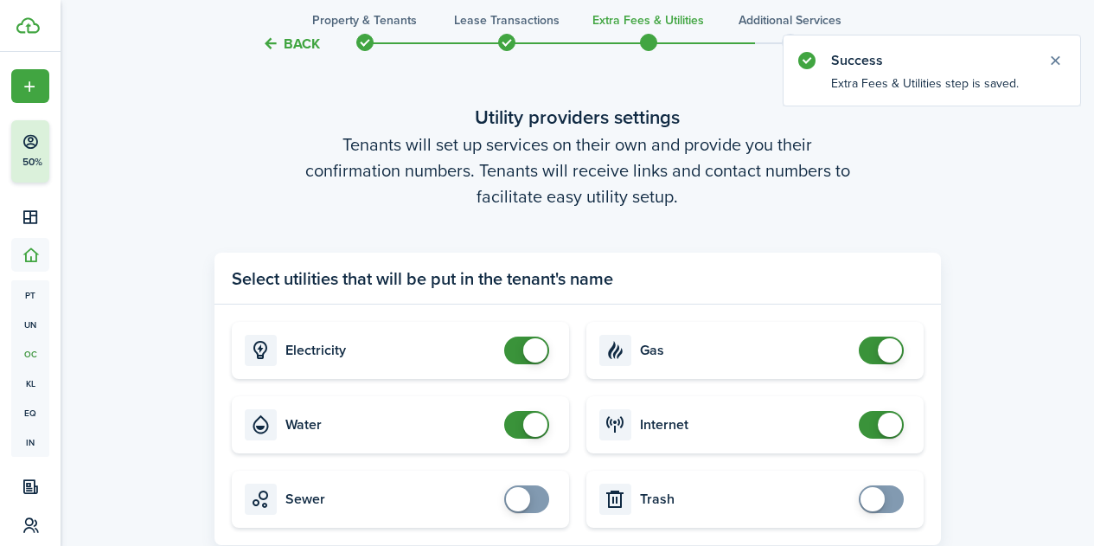
checkbox input "false"
click at [518, 430] on span at bounding box center [526, 425] width 17 height 28
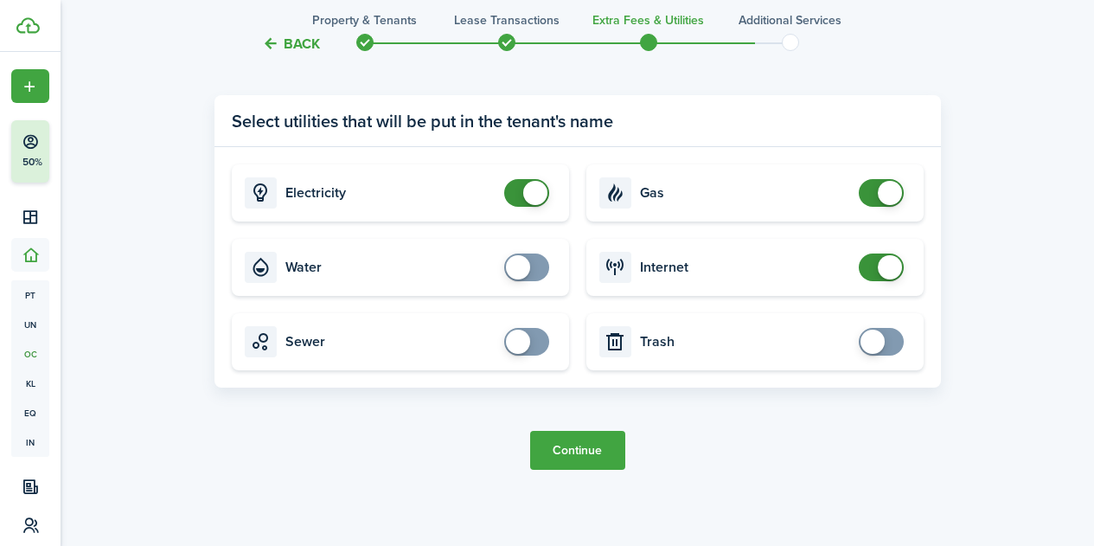
scroll to position [1756, 0]
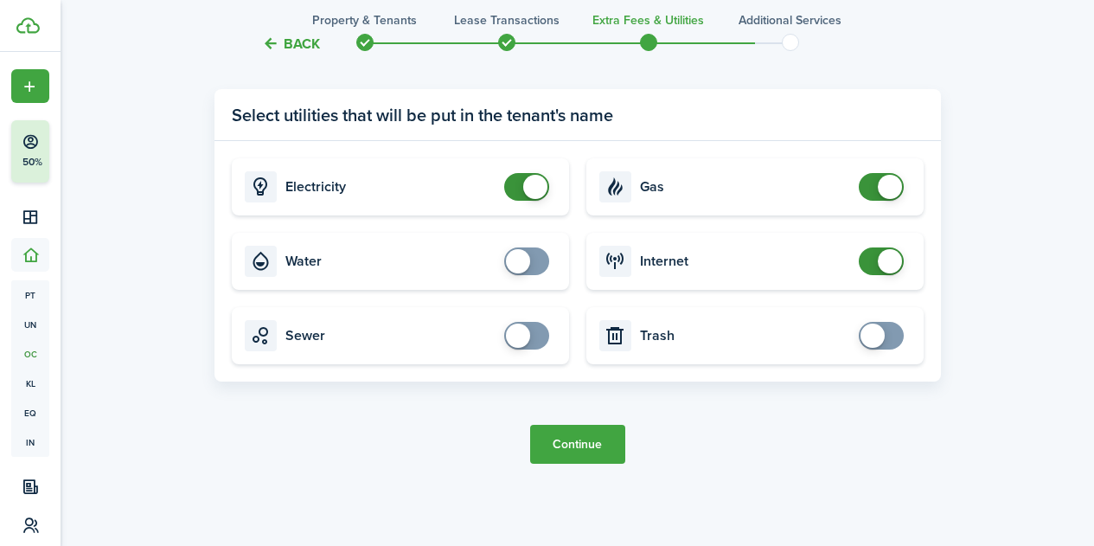
click at [585, 448] on button "Continue" at bounding box center [577, 444] width 95 height 39
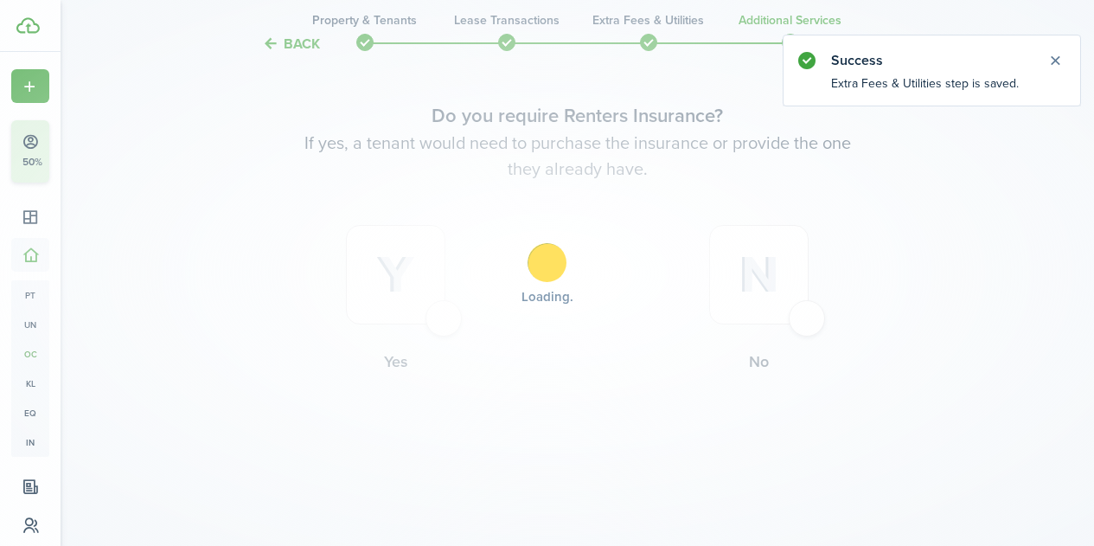
scroll to position [0, 0]
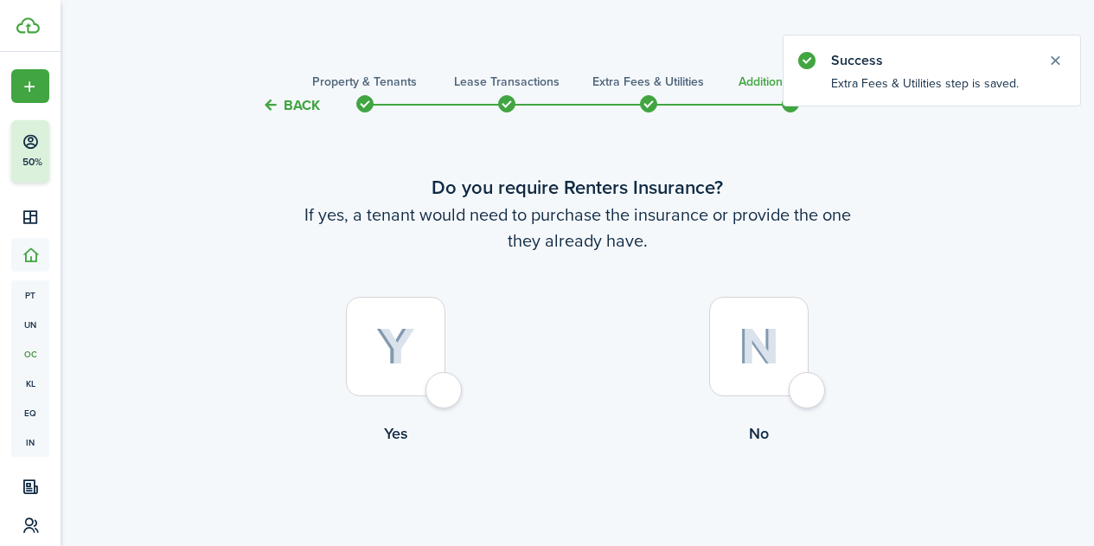
click at [440, 388] on div at bounding box center [395, 346] width 99 height 99
radio input "true"
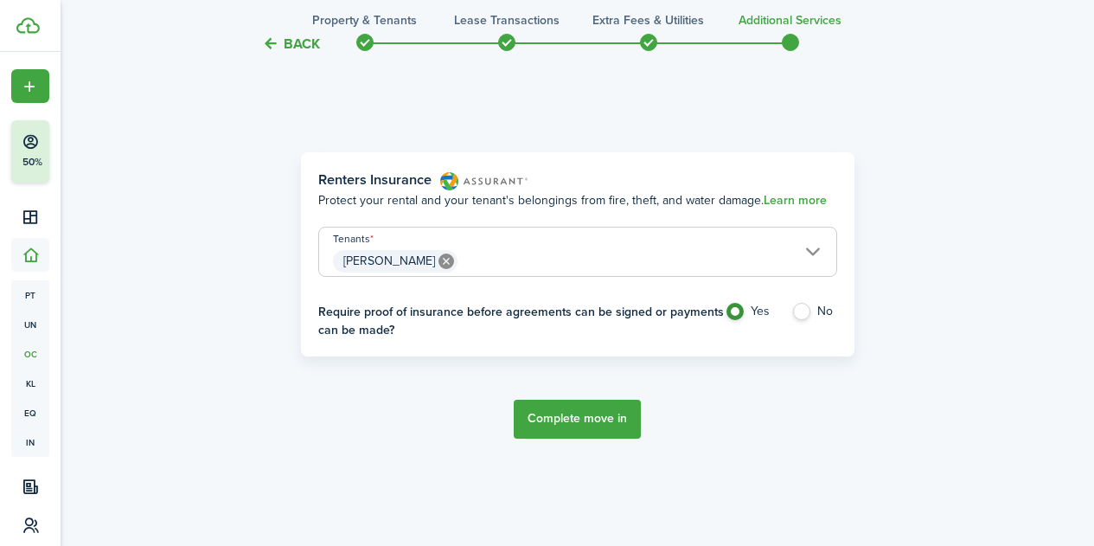
scroll to position [550, 0]
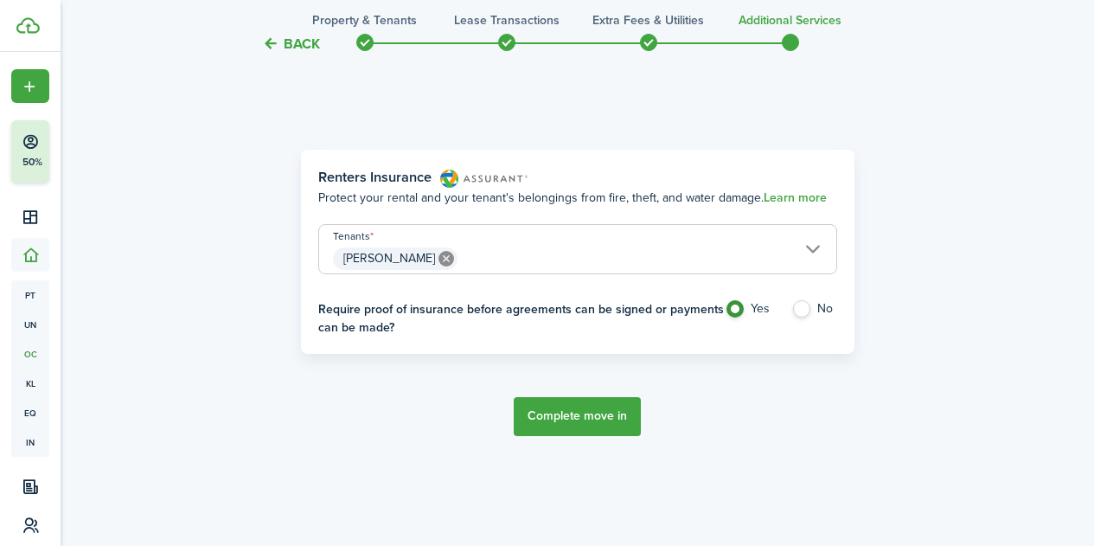
click at [605, 419] on button "Complete move in" at bounding box center [577, 416] width 127 height 39
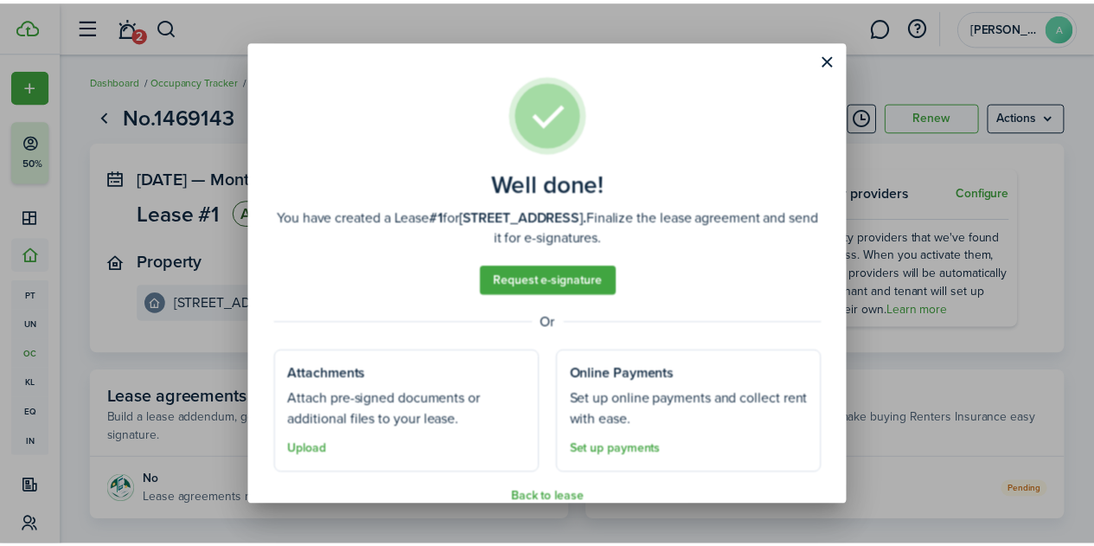
scroll to position [26, 0]
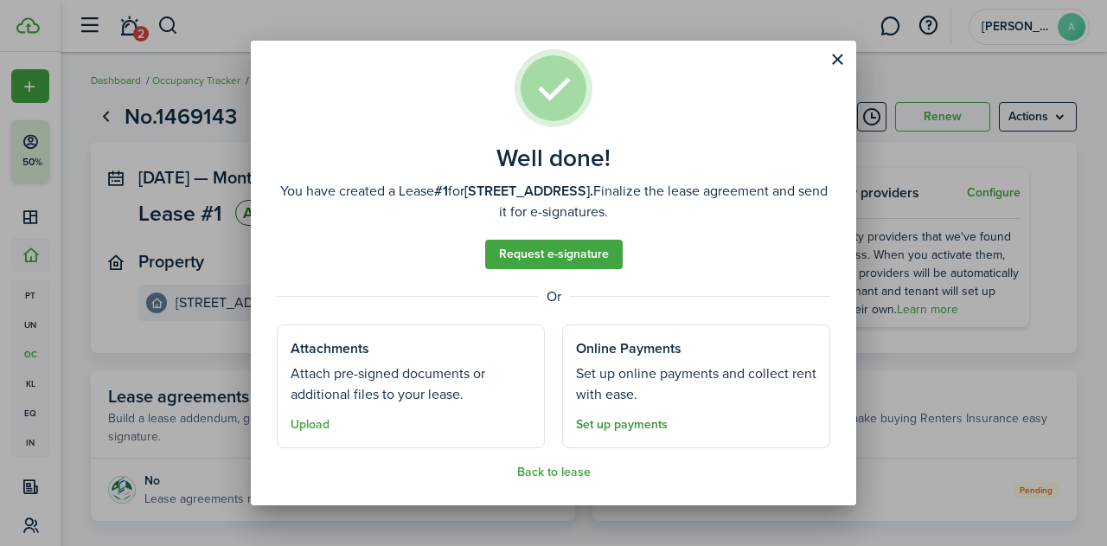
click at [605, 421] on link "Set up payments" at bounding box center [622, 425] width 92 height 14
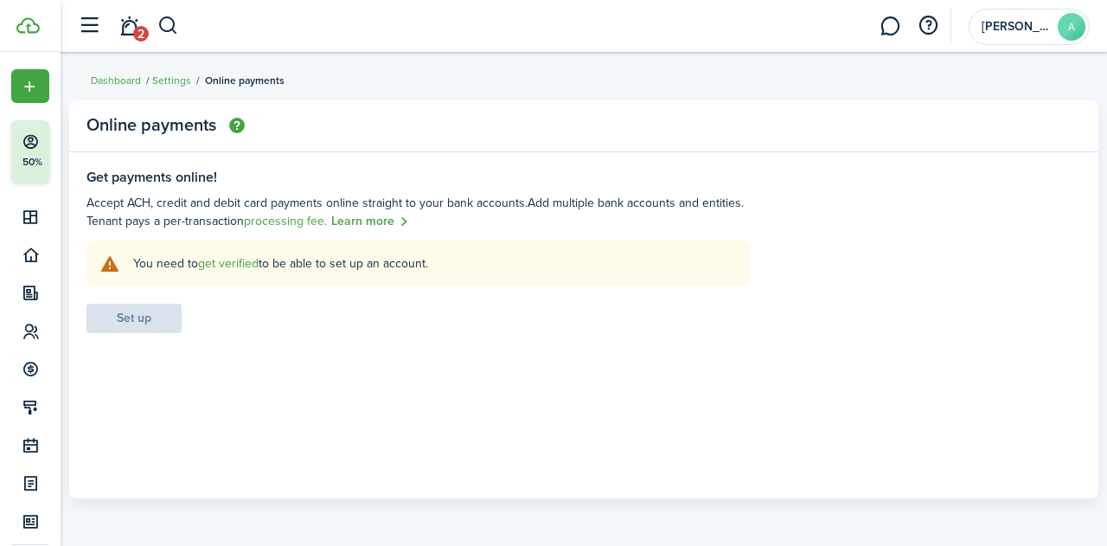
click at [233, 254] on explanation-description "You need to get verified to be able to set up an account." at bounding box center [435, 263] width 604 height 18
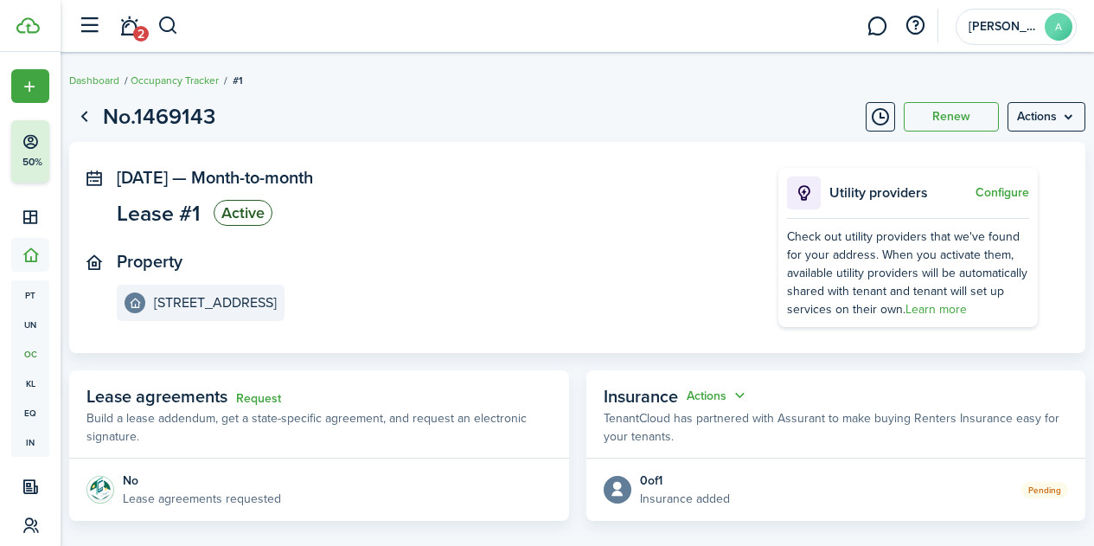
scroll to position [36, 0]
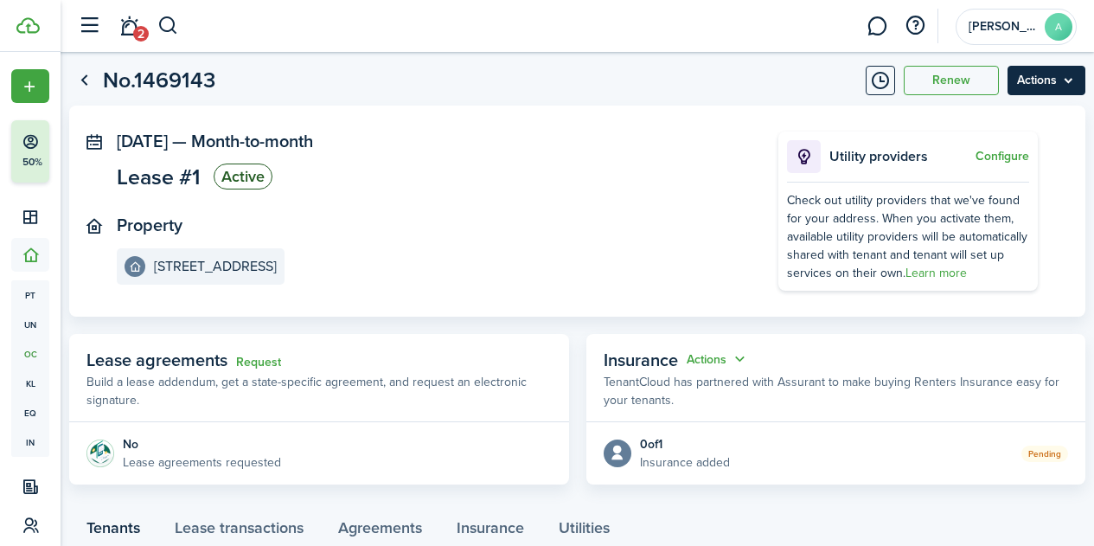
click at [1055, 74] on menu-btn "Actions" at bounding box center [1047, 80] width 78 height 29
click at [404, 489] on page-view-layout "No.1469143 Renew Actions [DATE] — Month-to-month Lease #1 Active Property [GEOG…" at bounding box center [577, 469] width 1033 height 828
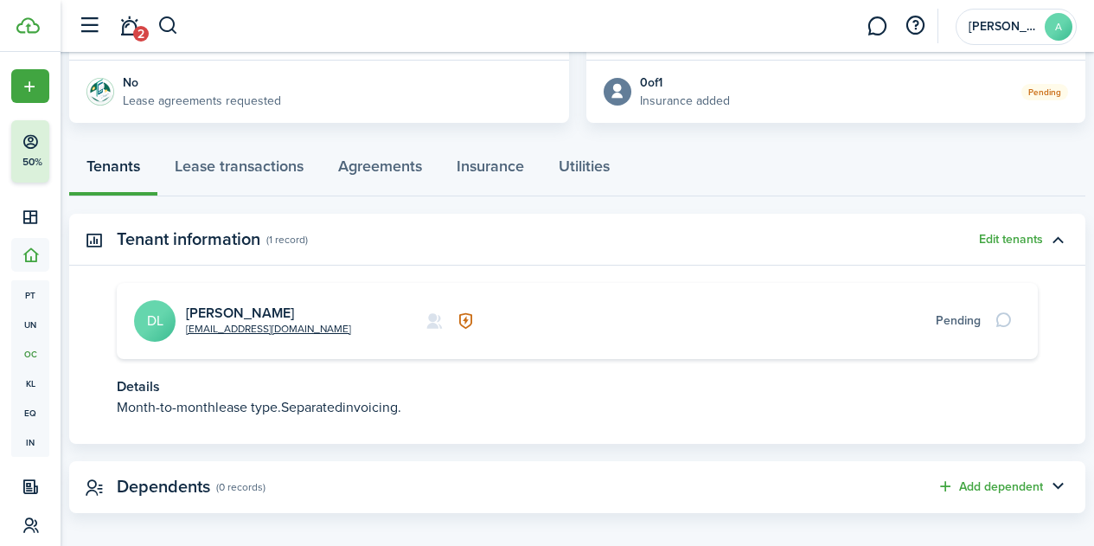
scroll to position [412, 0]
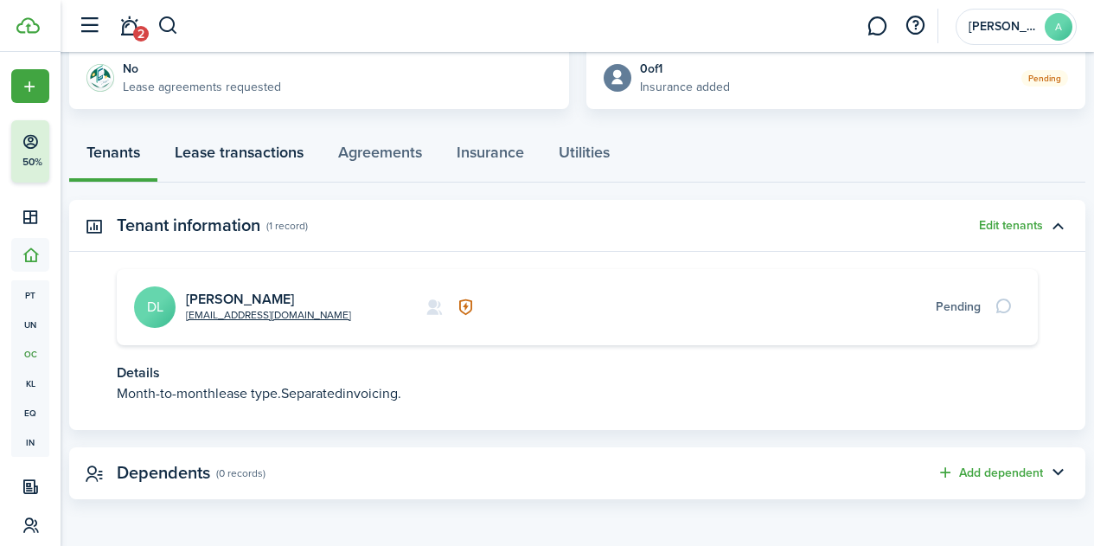
click at [226, 154] on link "Lease transactions" at bounding box center [238, 157] width 163 height 52
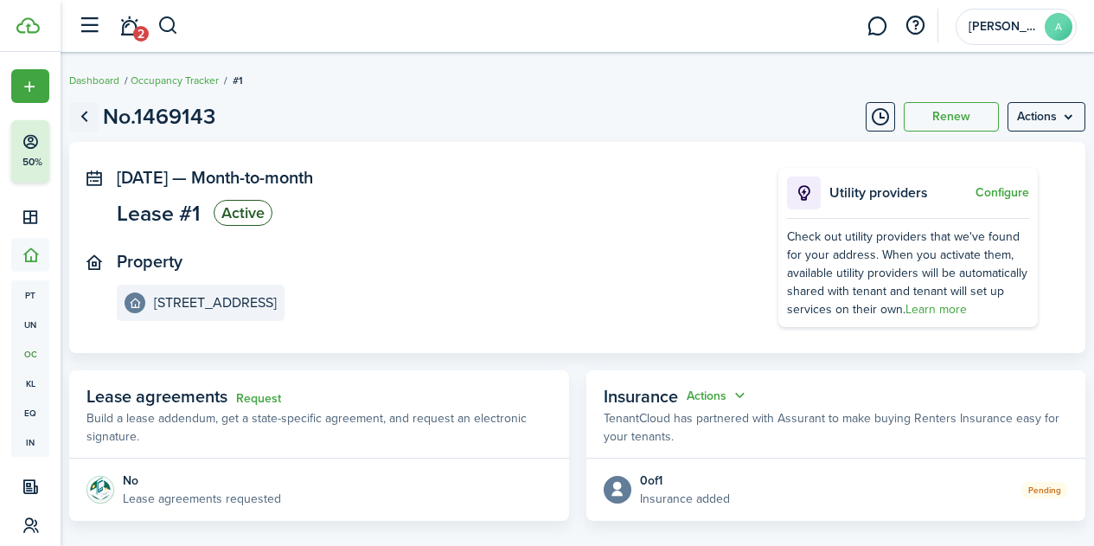
click at [99, 116] on link "Go back" at bounding box center [83, 116] width 29 height 29
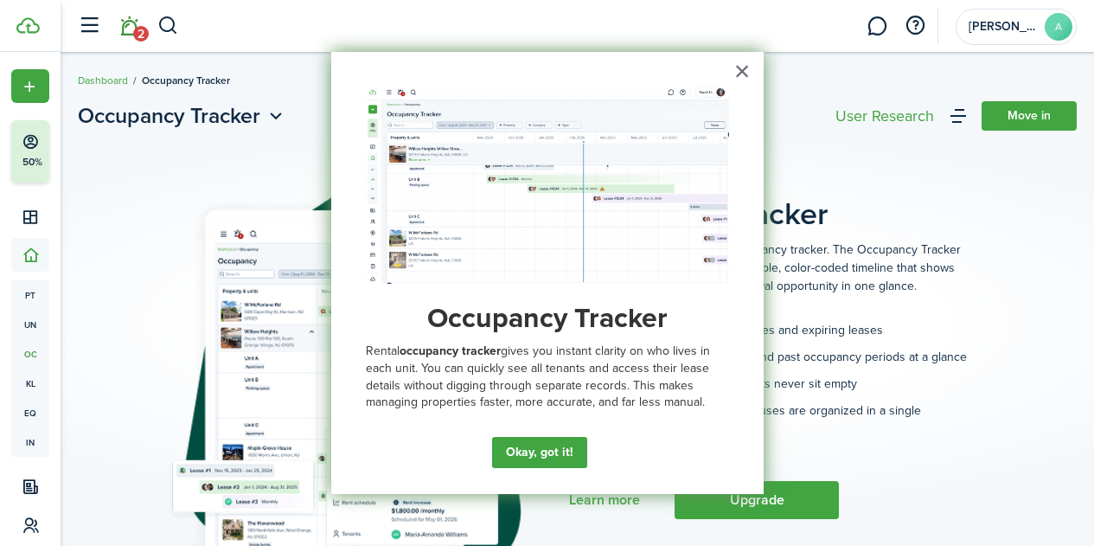
click at [131, 32] on link "2" at bounding box center [128, 26] width 33 height 44
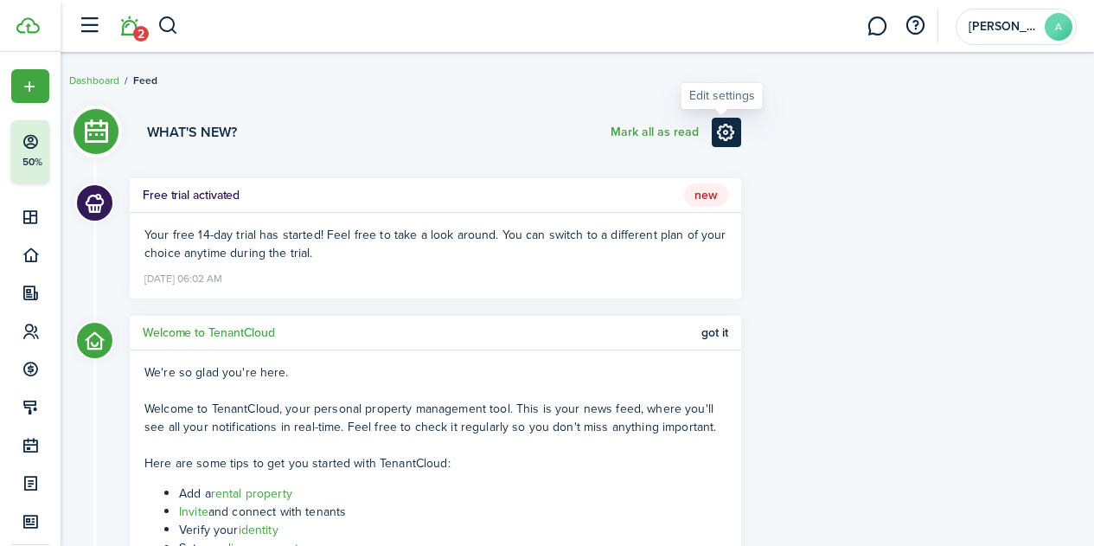
click at [720, 131] on link at bounding box center [726, 132] width 29 height 29
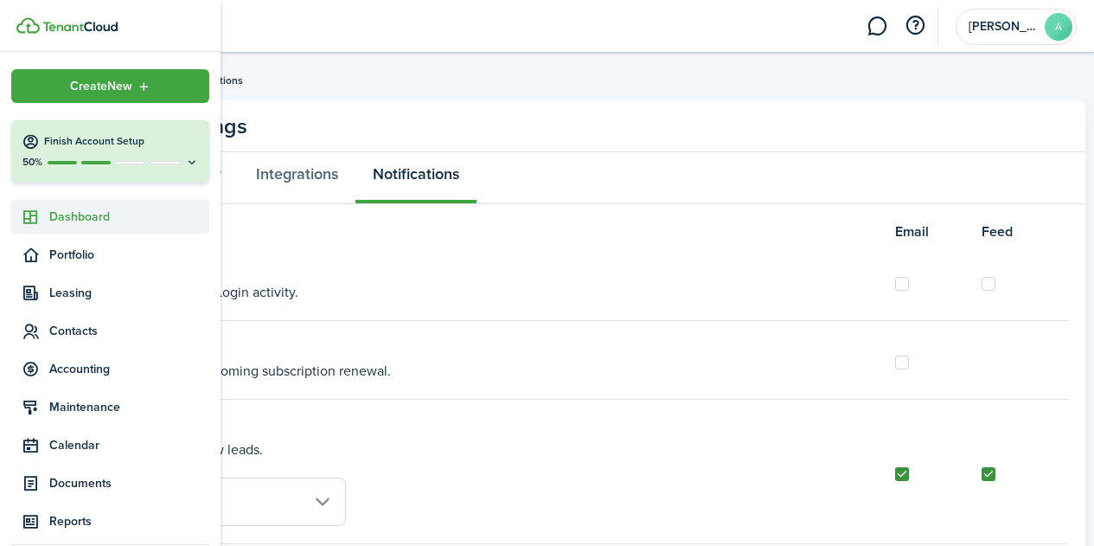
click at [29, 214] on icon at bounding box center [31, 216] width 18 height 17
